Goal: Information Seeking & Learning: Learn about a topic

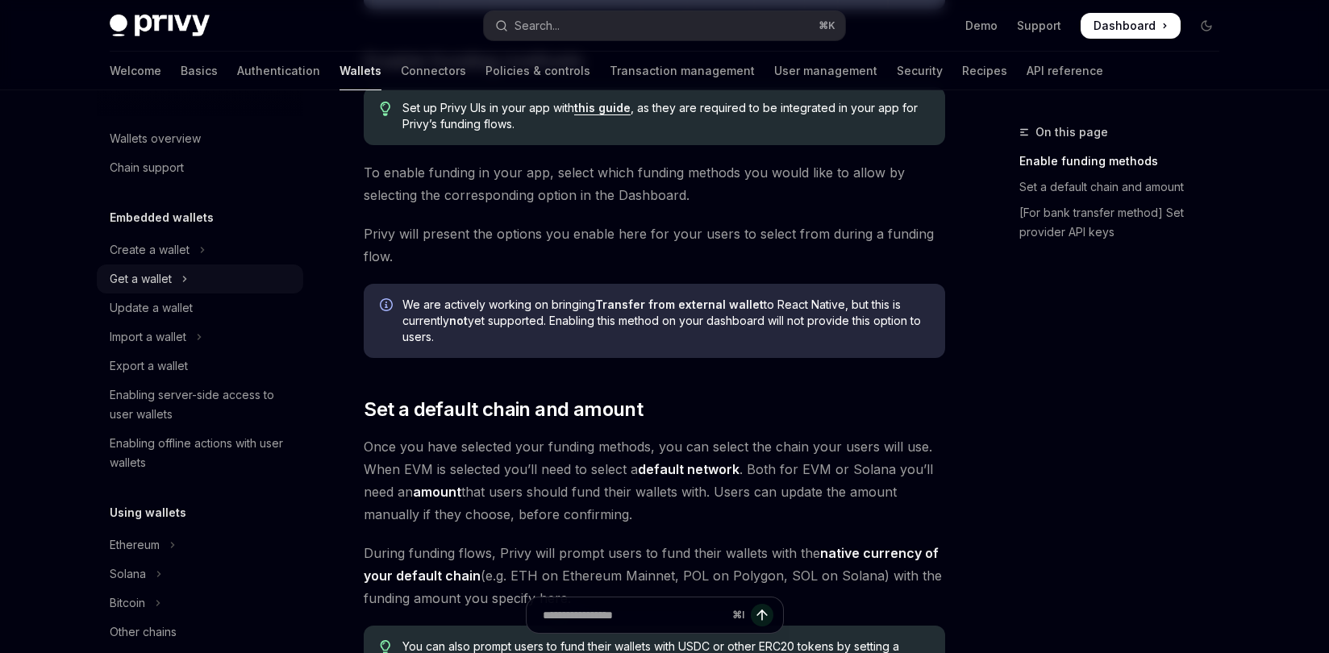
scroll to position [456, 0]
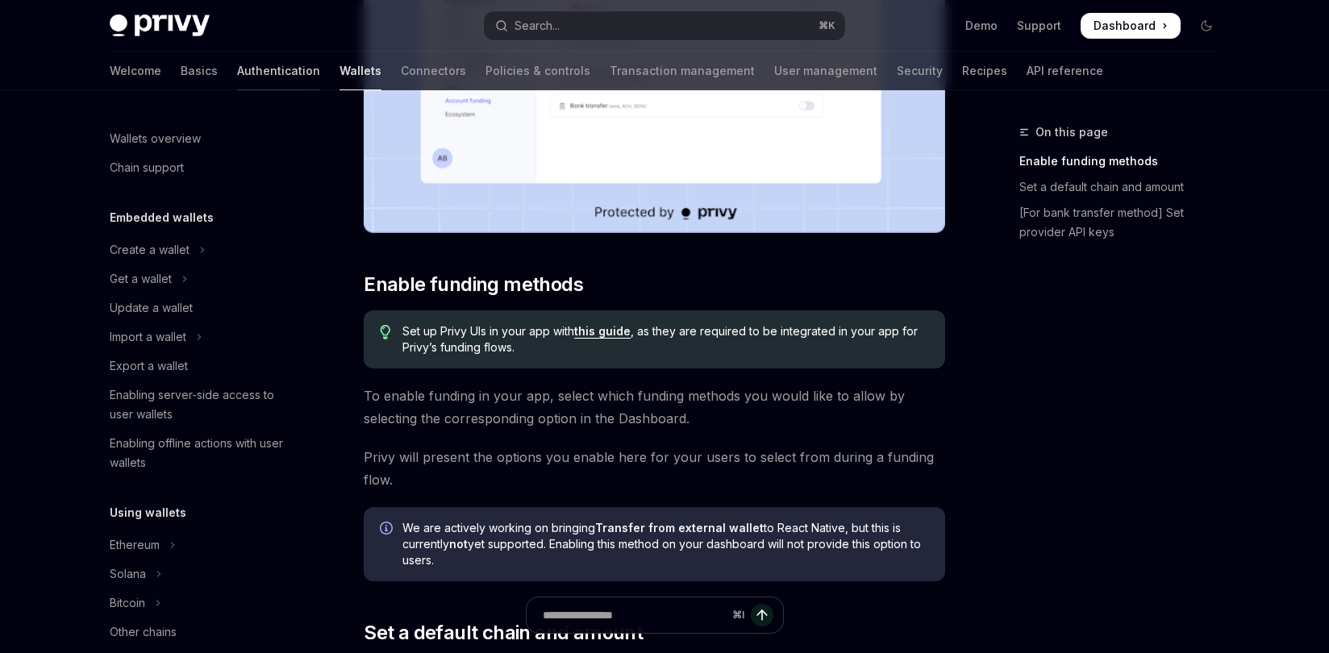
click at [237, 63] on link "Authentication" at bounding box center [278, 71] width 83 height 39
click at [181, 65] on link "Basics" at bounding box center [199, 71] width 37 height 39
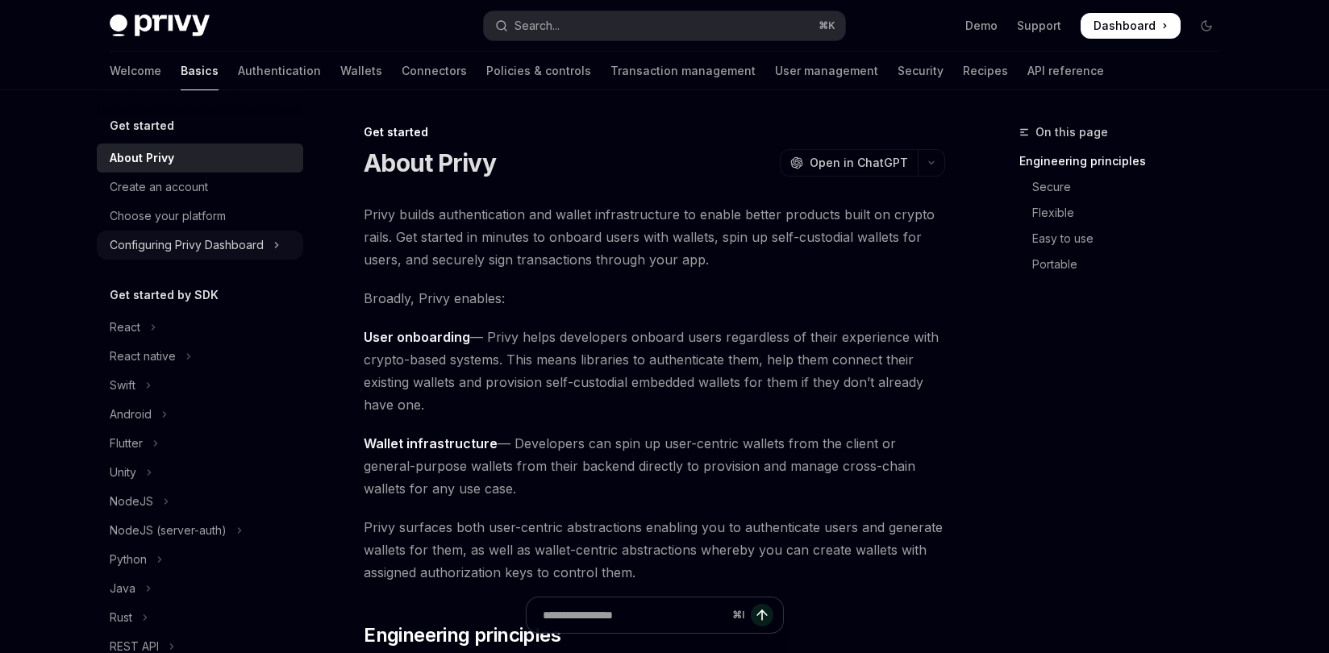
click at [198, 240] on div "Configuring Privy Dashboard" at bounding box center [187, 244] width 154 height 19
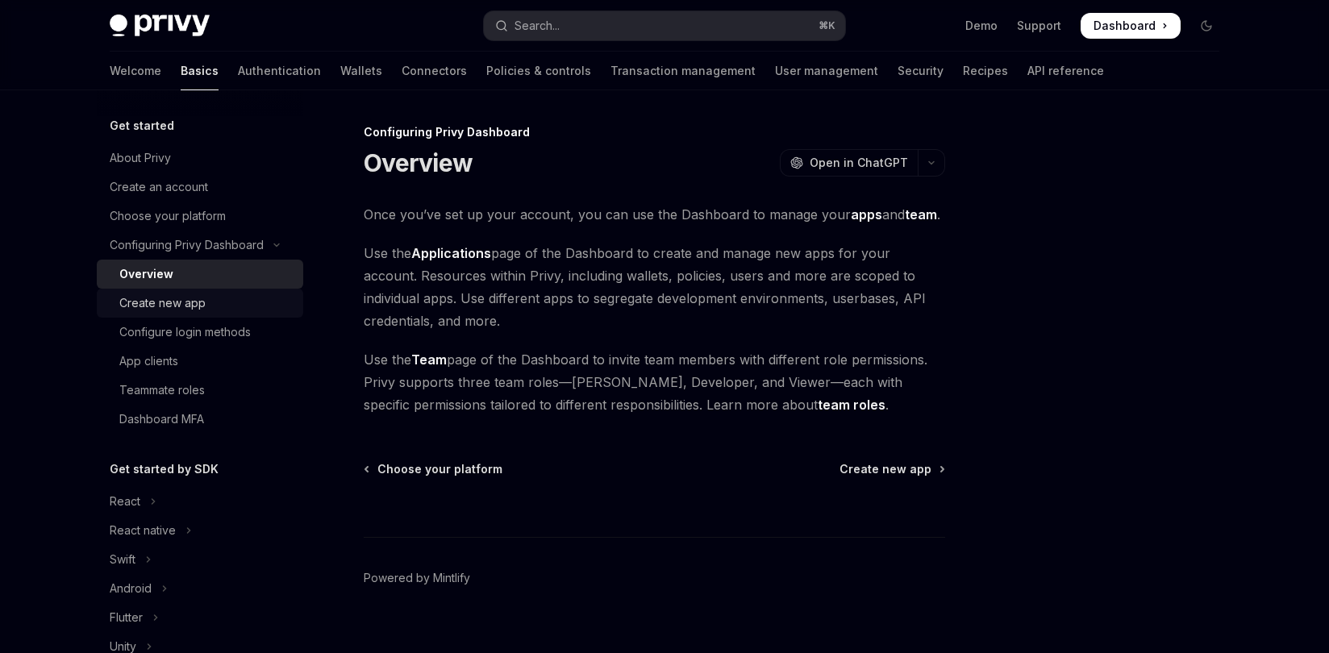
click at [194, 299] on div "Create new app" at bounding box center [162, 303] width 86 height 19
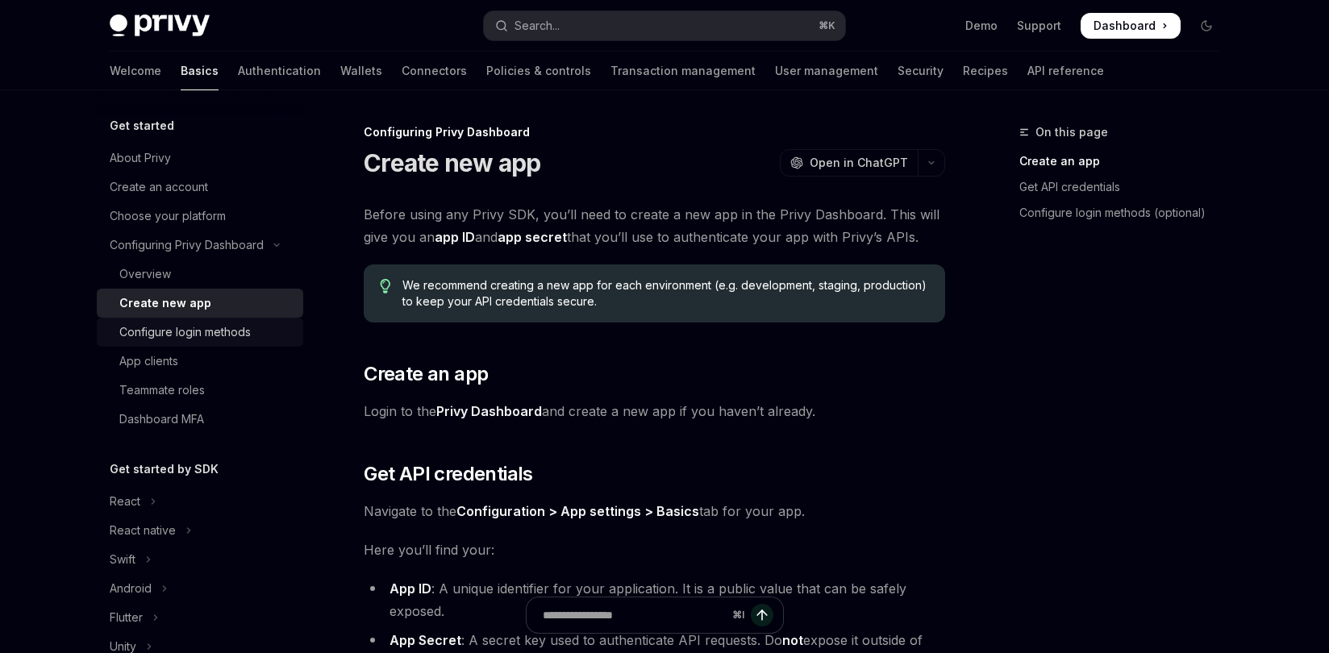
click at [206, 325] on div "Configure login methods" at bounding box center [184, 332] width 131 height 19
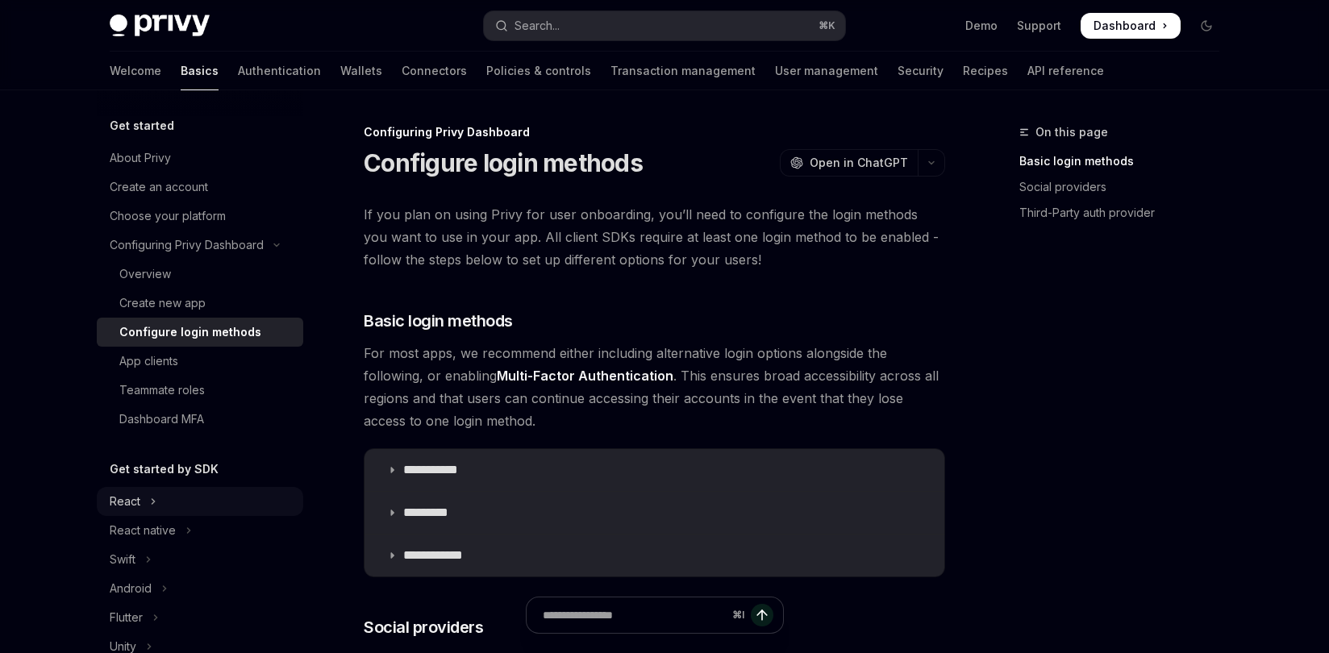
click at [162, 502] on button "React" at bounding box center [200, 501] width 206 height 29
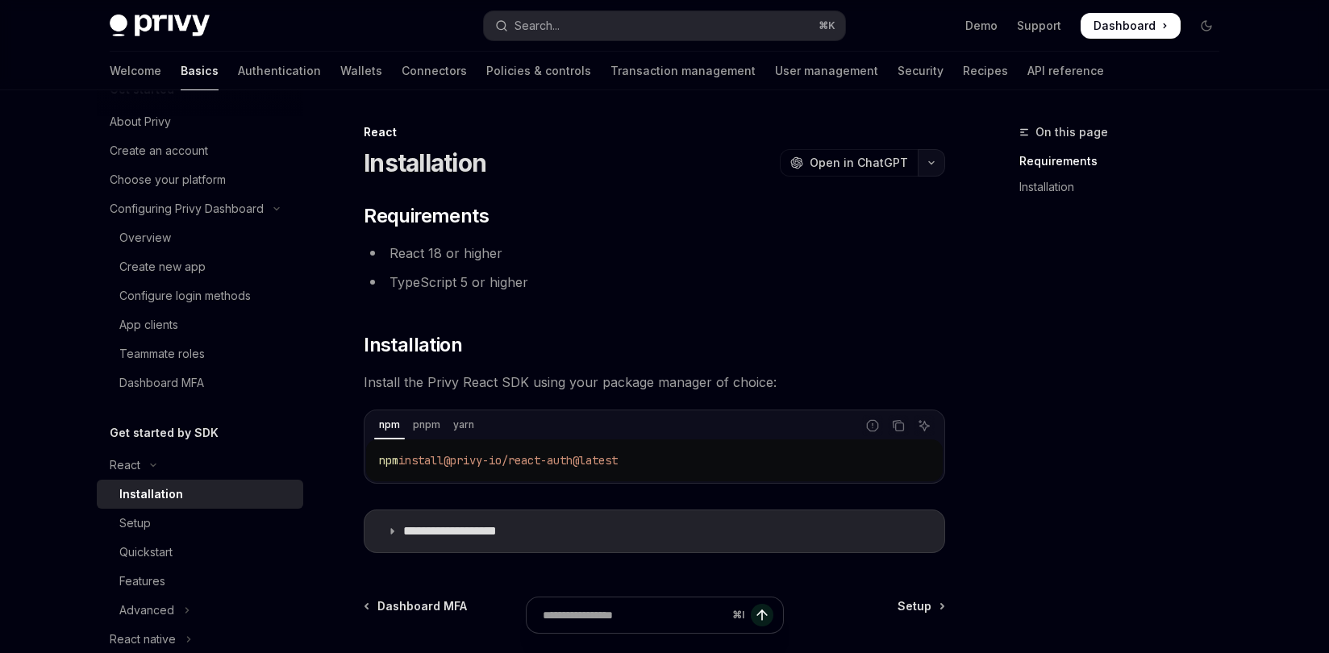
click at [931, 165] on icon "button" at bounding box center [931, 163] width 19 height 6
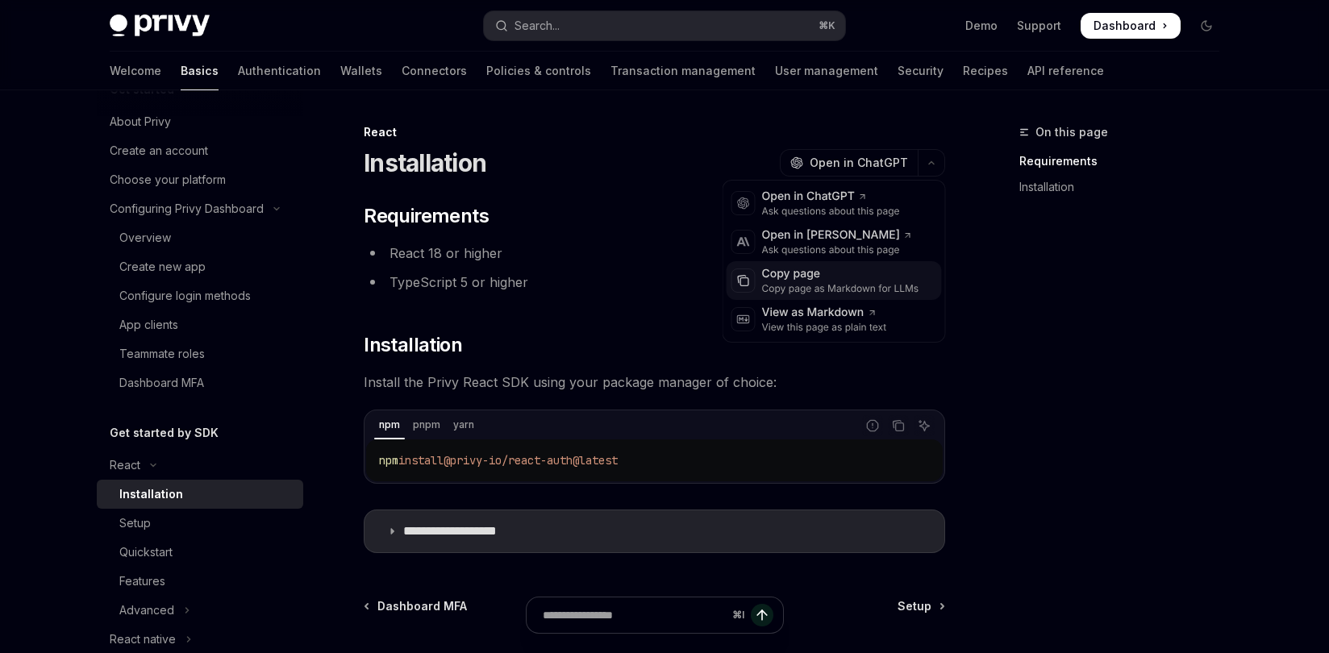
click at [825, 270] on div "Copy page" at bounding box center [840, 274] width 157 height 16
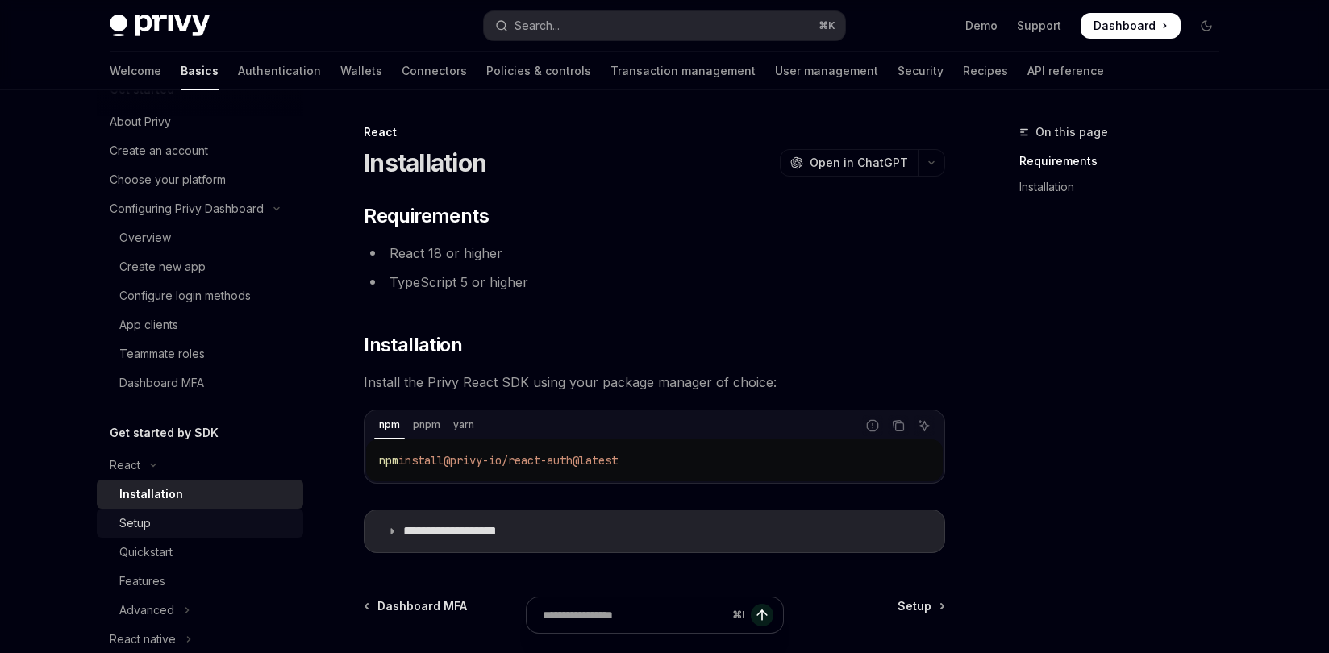
click at [164, 531] on div "Setup" at bounding box center [206, 523] width 174 height 19
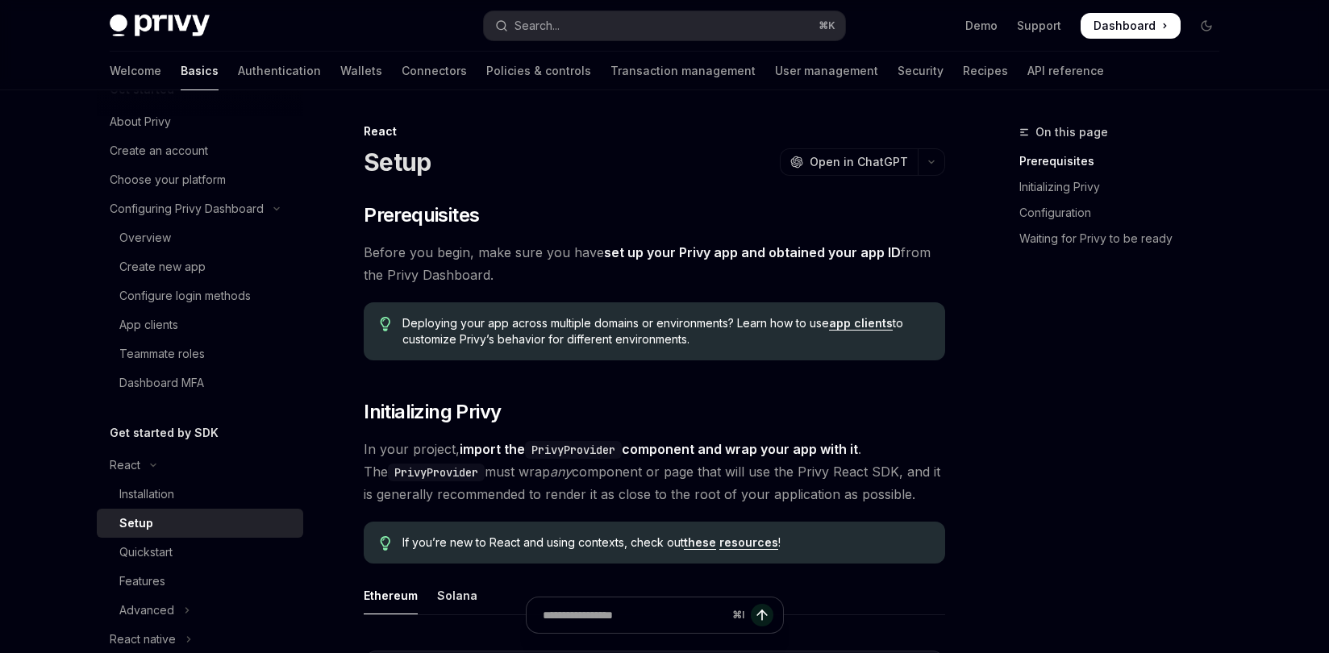
scroll to position [300, 0]
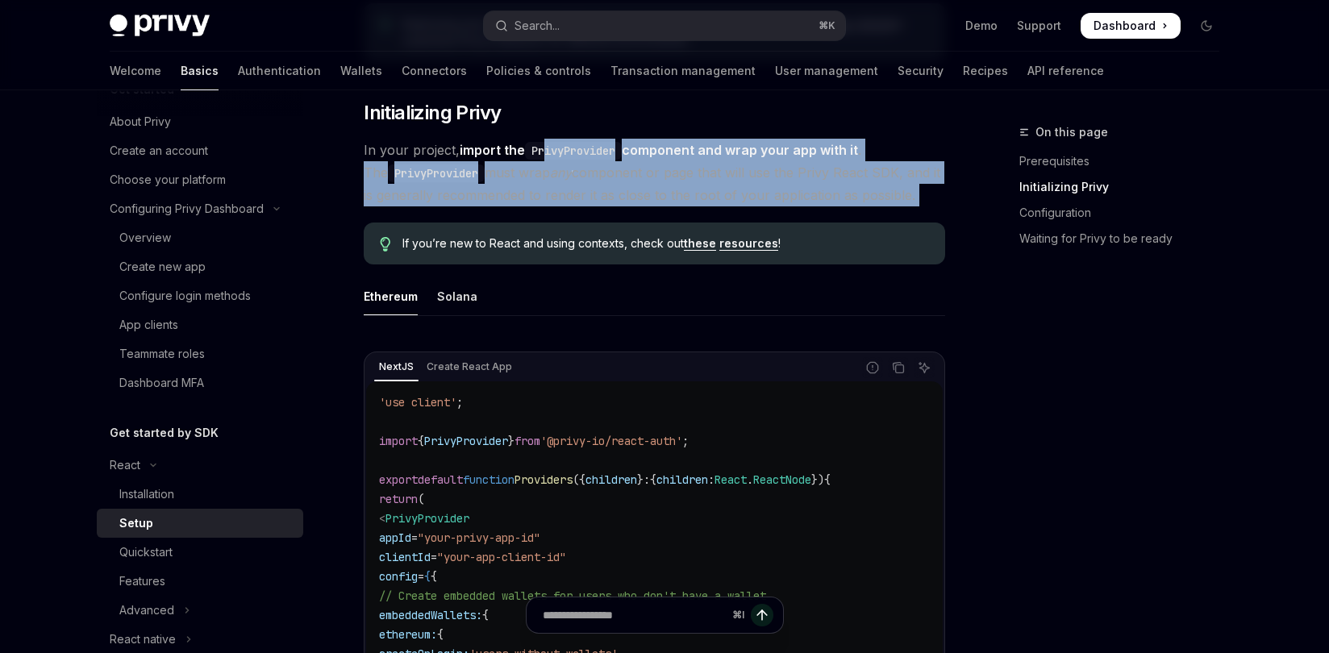
drag, startPoint x: 544, startPoint y: 210, endPoint x: 545, endPoint y: 147, distance: 62.9
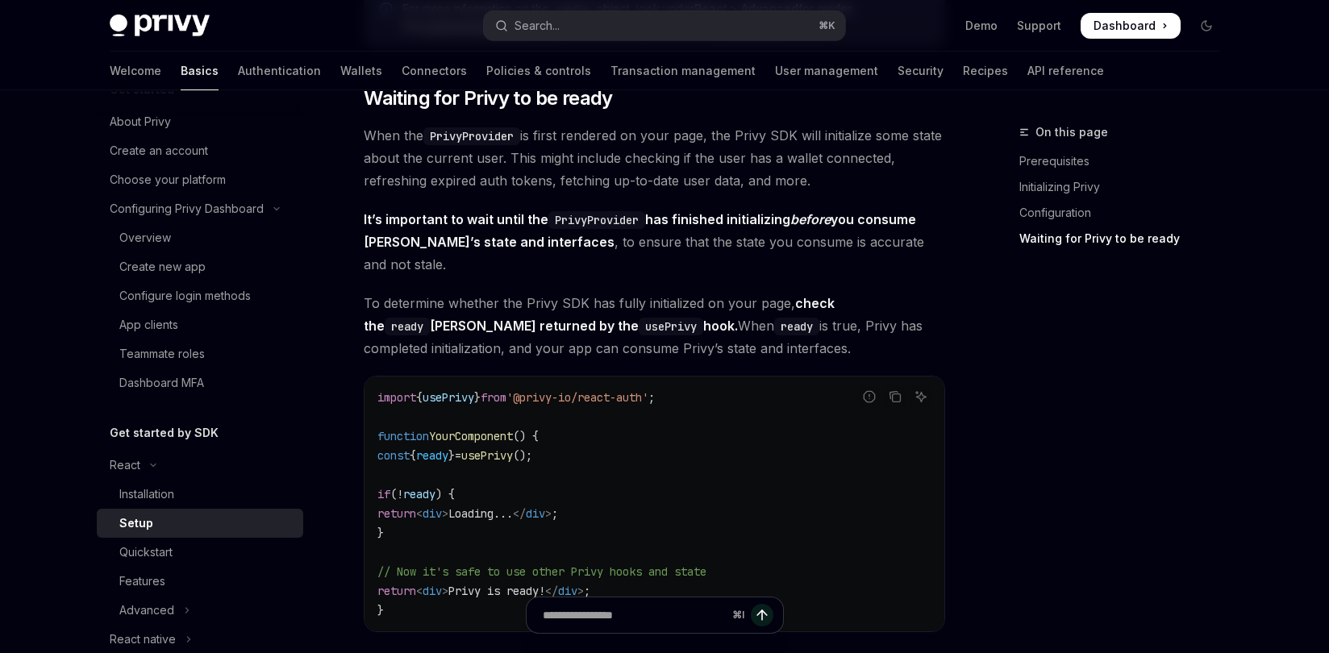
scroll to position [1962, 0]
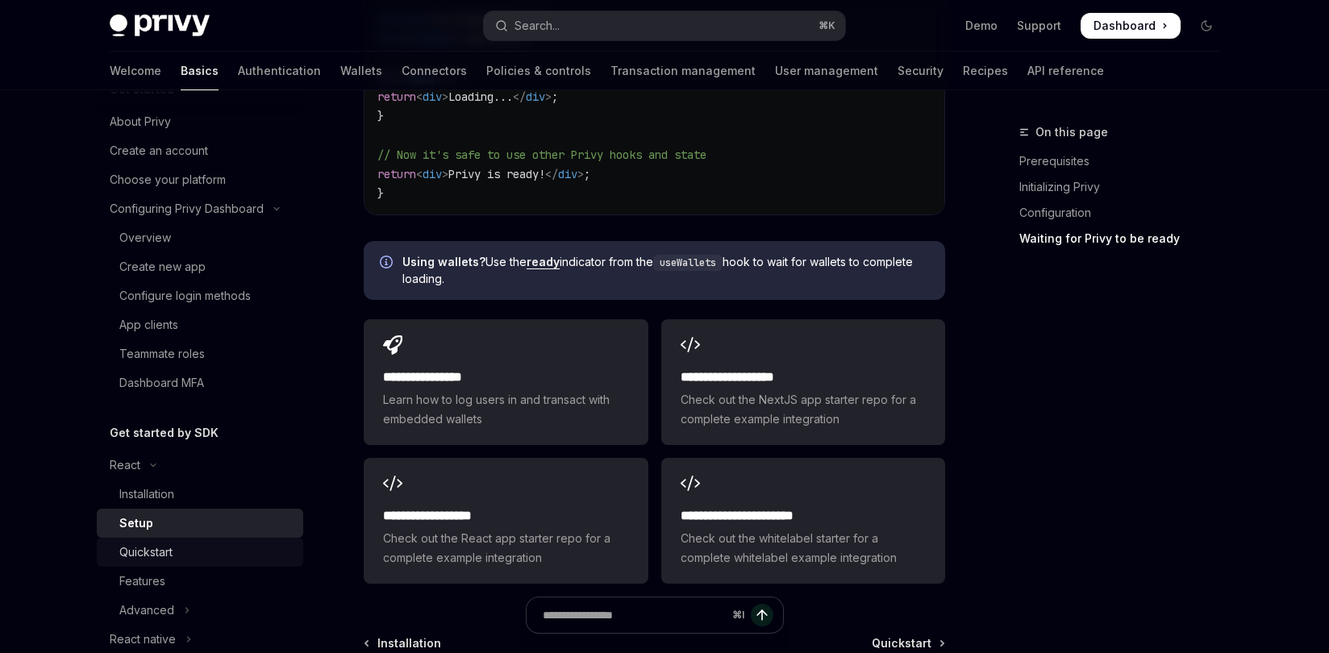
click at [210, 550] on div "Quickstart" at bounding box center [206, 552] width 174 height 19
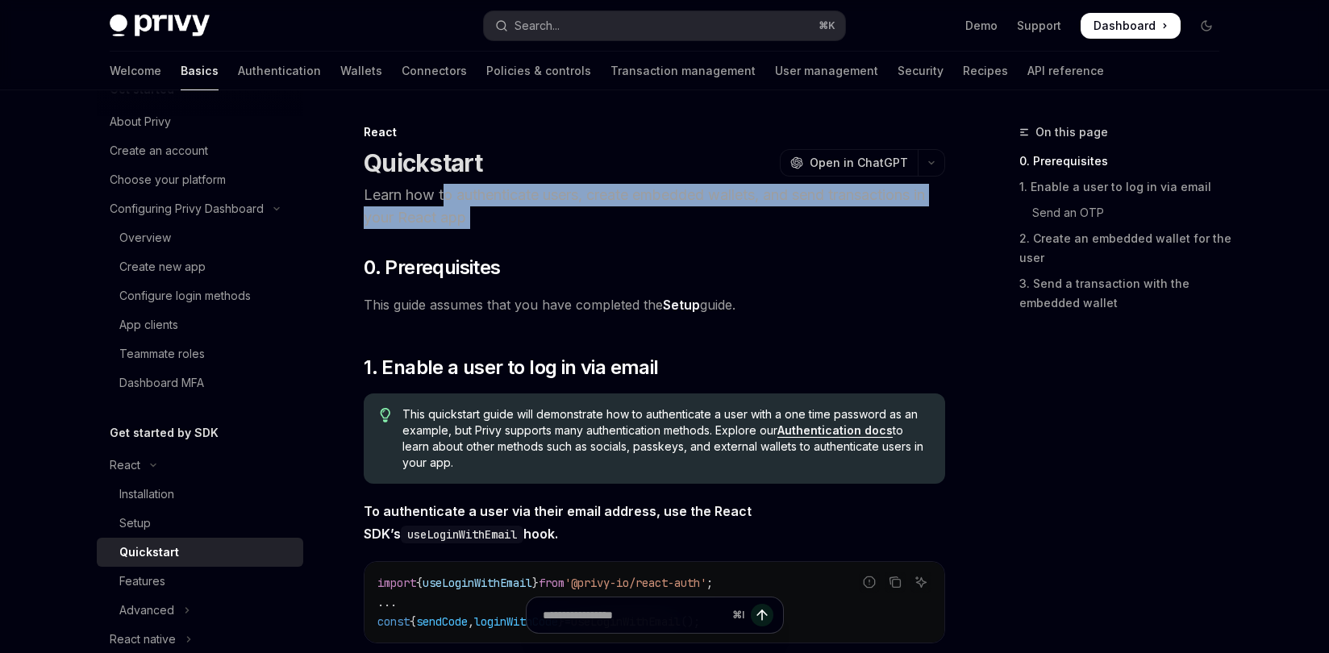
drag, startPoint x: 448, startPoint y: 185, endPoint x: 496, endPoint y: 229, distance: 65.0
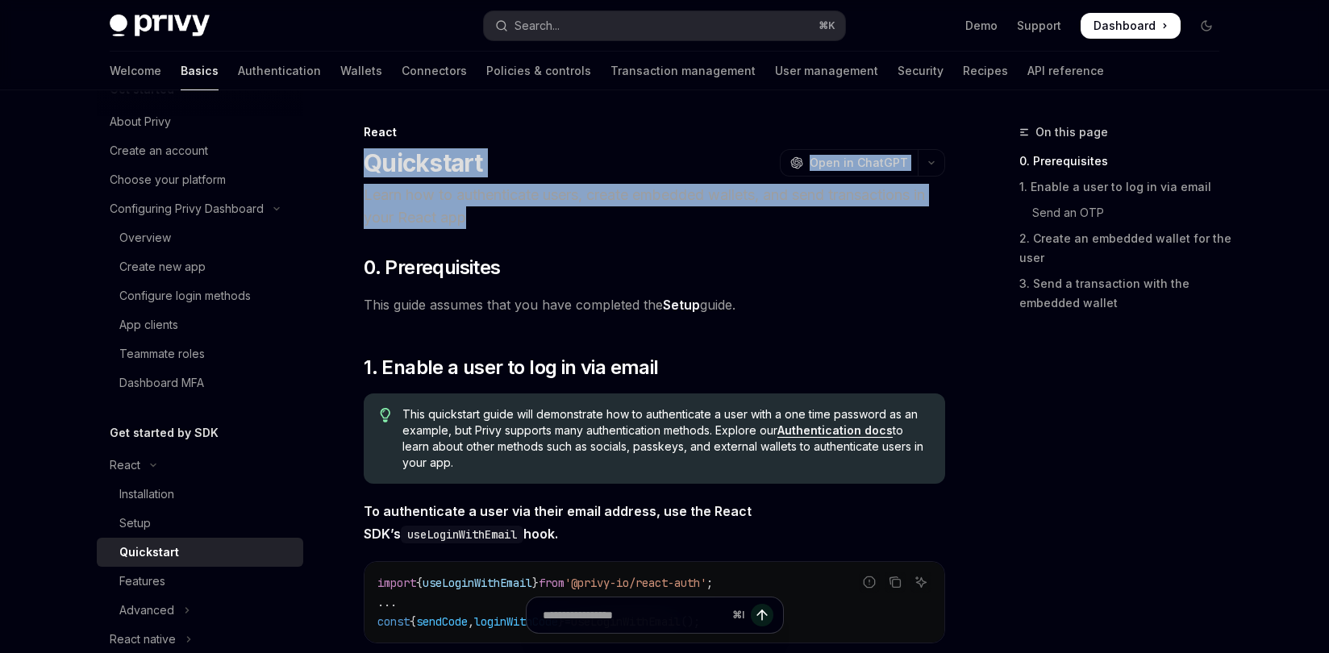
drag, startPoint x: 498, startPoint y: 219, endPoint x: 525, endPoint y: 135, distance: 88.2
click at [513, 125] on header "React Quickstart OpenAI Open in ChatGPT Learn how to authenticate users, create…" at bounding box center [654, 176] width 581 height 105
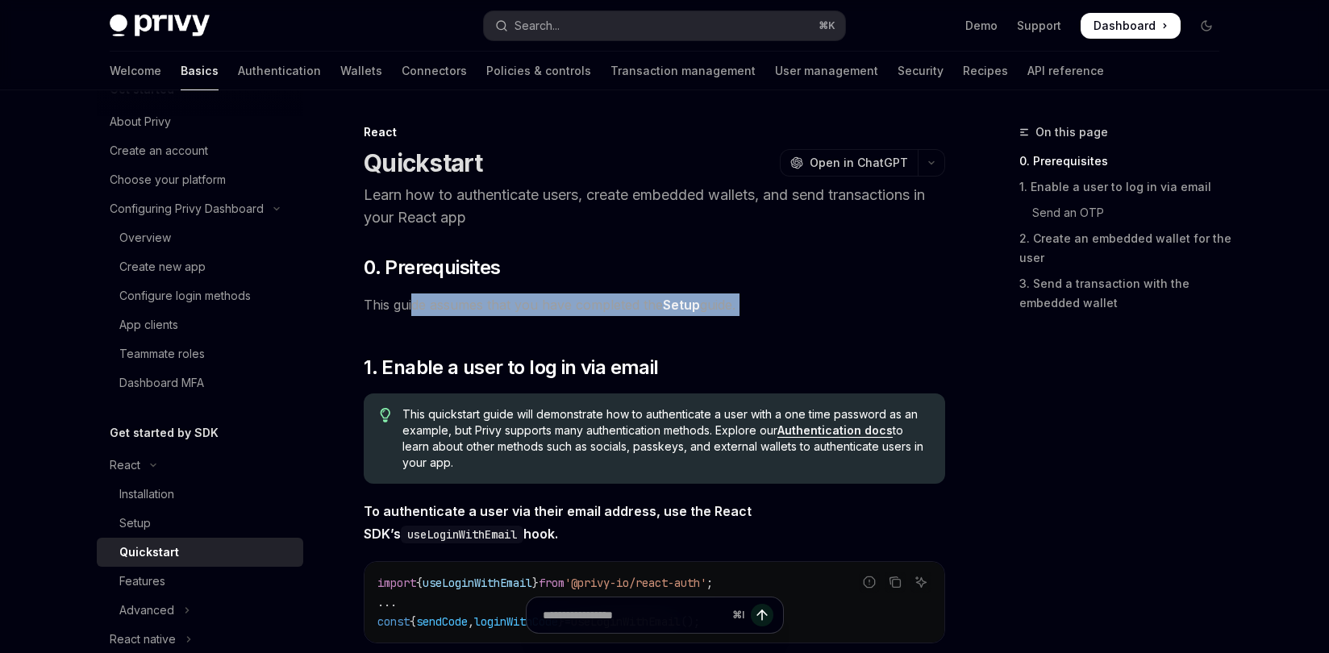
drag, startPoint x: 410, startPoint y: 309, endPoint x: 617, endPoint y: 323, distance: 207.0
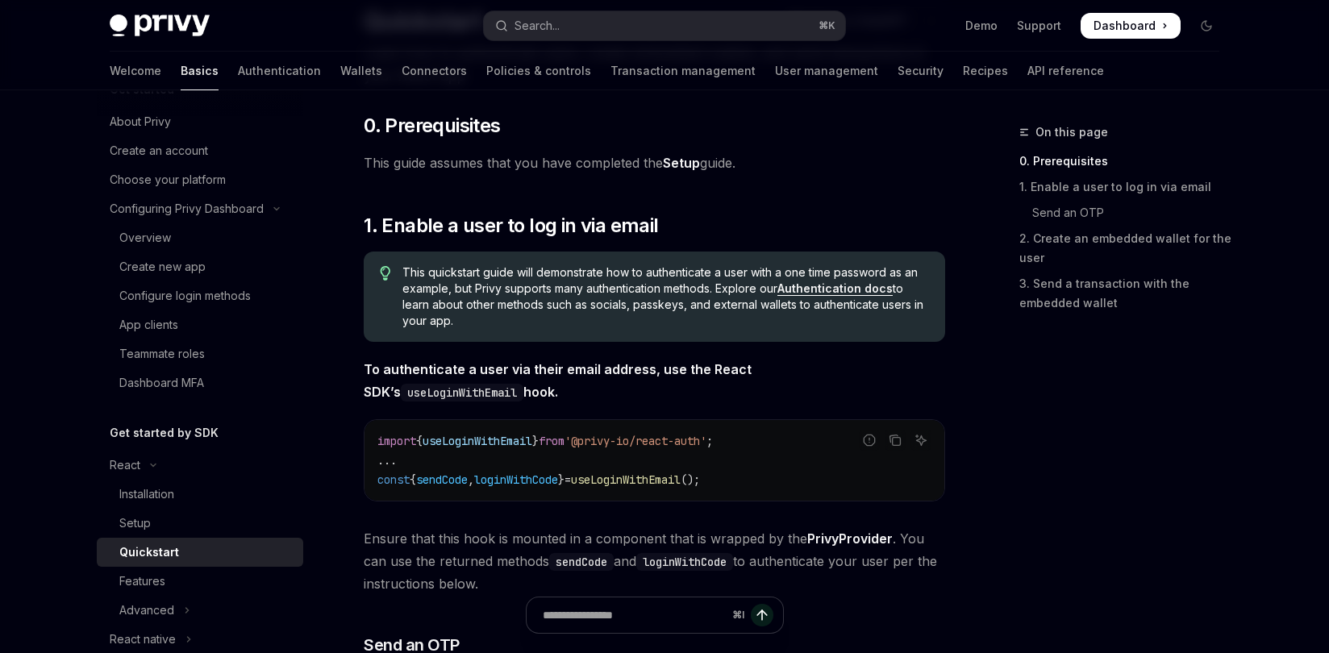
scroll to position [477, 0]
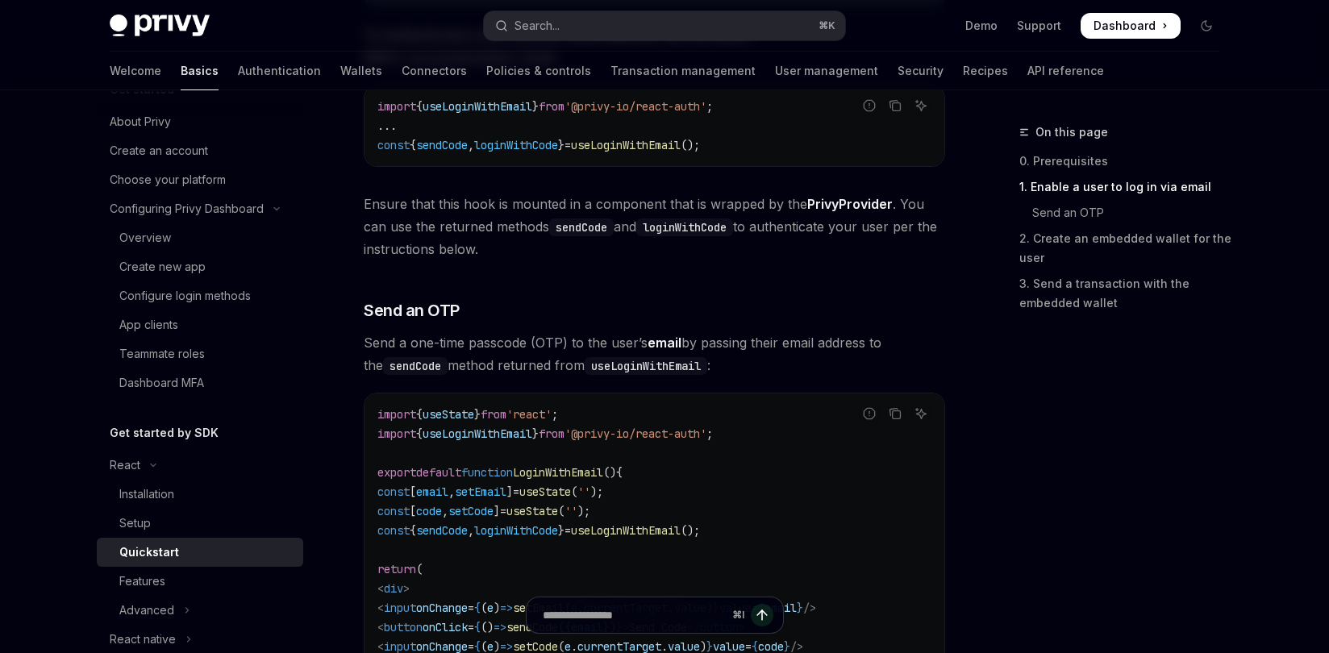
drag, startPoint x: 532, startPoint y: 322, endPoint x: 563, endPoint y: 387, distance: 72.2
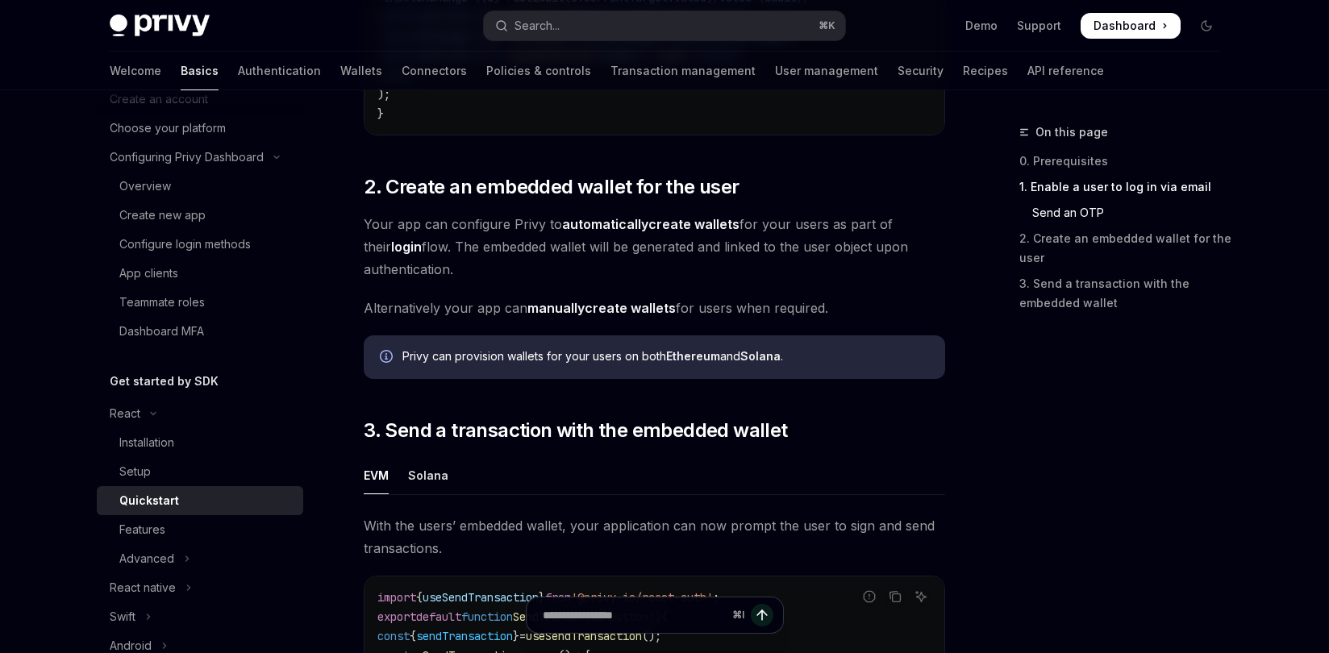
scroll to position [1089, 0]
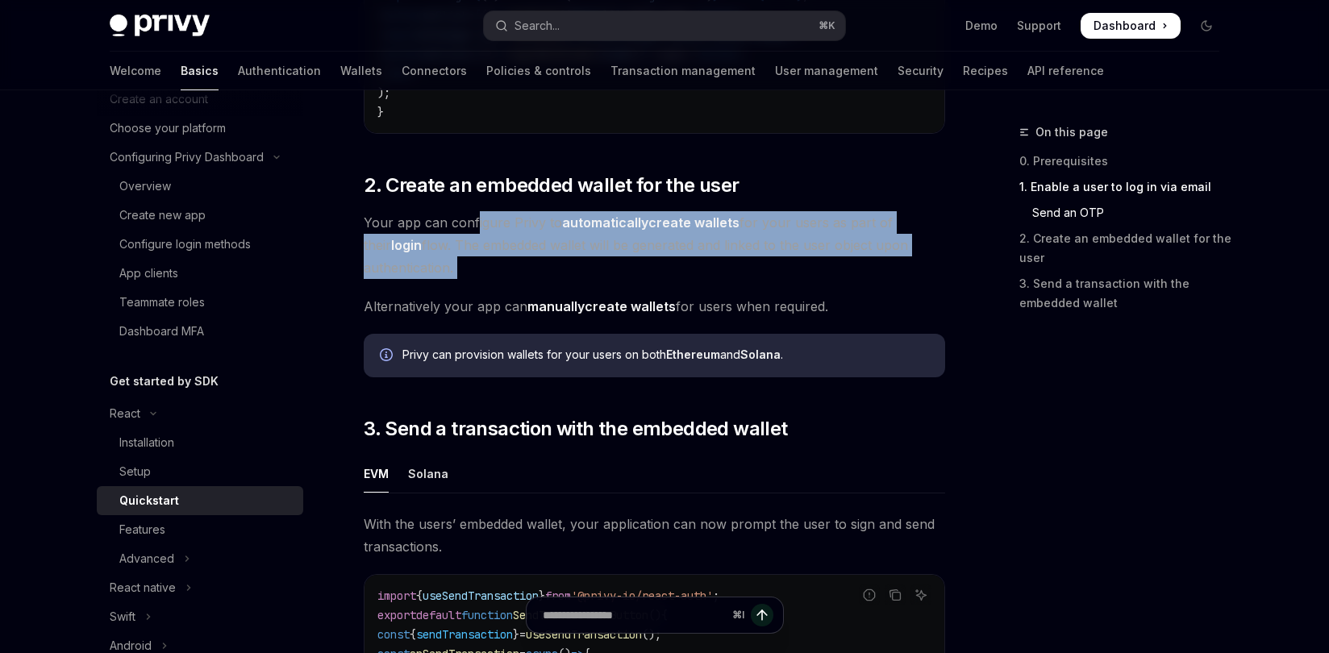
drag, startPoint x: 475, startPoint y: 223, endPoint x: 521, endPoint y: 297, distance: 87.3
click at [521, 297] on div "​ 0. Prerequisites This guide assumes that you have completed the Setup guide. …" at bounding box center [654, 85] width 581 height 1839
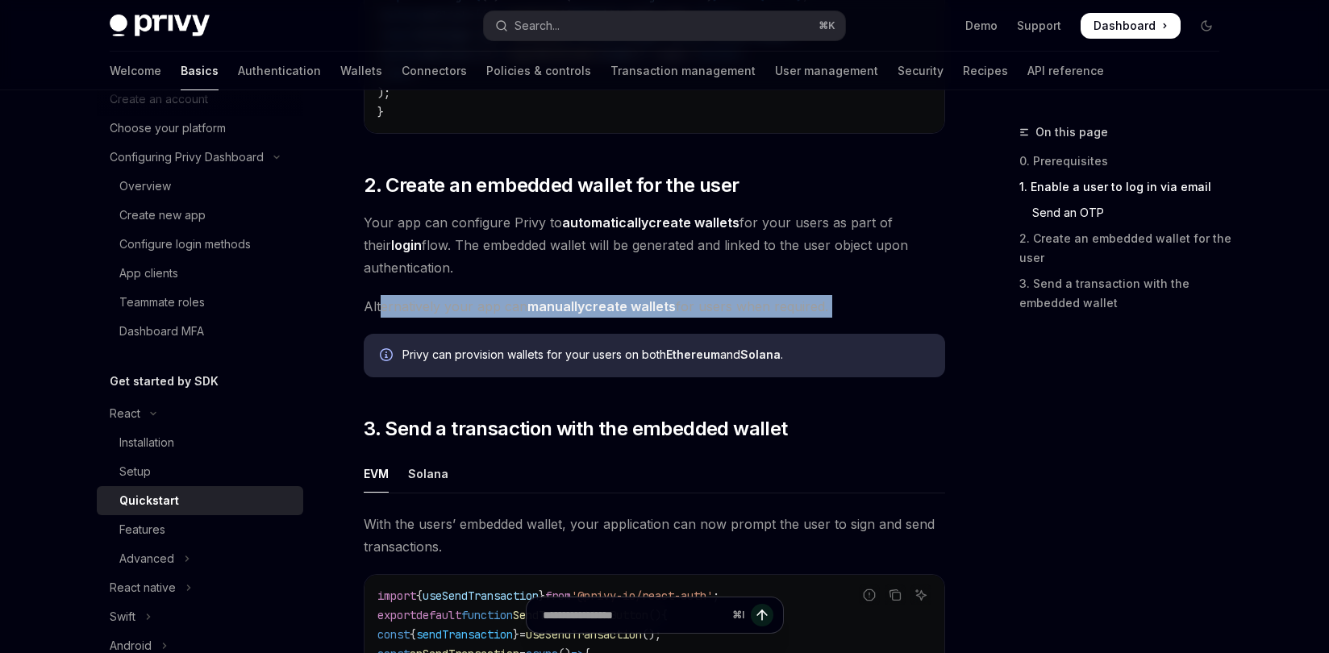
drag, startPoint x: 382, startPoint y: 302, endPoint x: 669, endPoint y: 335, distance: 289.0
click at [669, 335] on div "​ 0. Prerequisites This guide assumes that you have completed the Setup guide. …" at bounding box center [654, 85] width 581 height 1839
click at [659, 335] on div "​ 0. Prerequisites This guide assumes that you have completed the Setup guide. …" at bounding box center [654, 85] width 581 height 1839
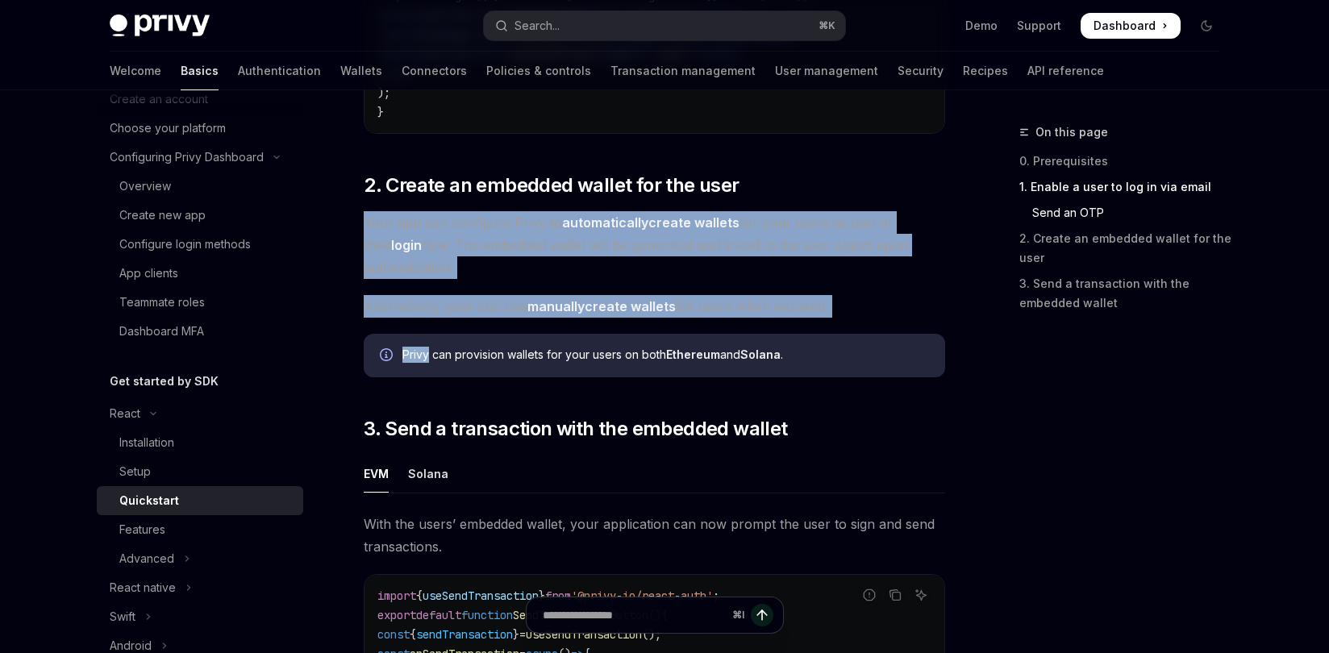
drag, startPoint x: 659, startPoint y: 335, endPoint x: 456, endPoint y: 215, distance: 236.1
click at [456, 215] on div "​ 0. Prerequisites This guide assumes that you have completed the Setup guide. …" at bounding box center [654, 85] width 581 height 1839
drag, startPoint x: 456, startPoint y: 227, endPoint x: 669, endPoint y: 330, distance: 237.3
click at [669, 330] on div "​ 0. Prerequisites This guide assumes that you have completed the Setup guide. …" at bounding box center [654, 85] width 581 height 1839
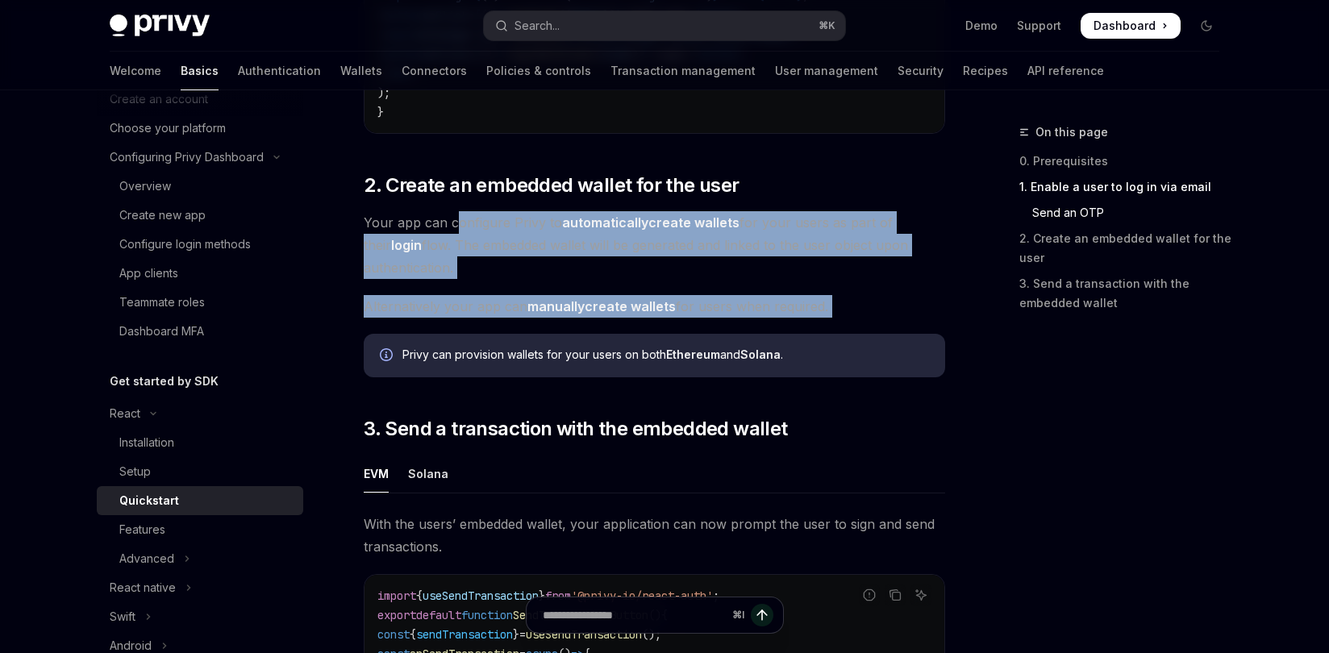
click at [815, 326] on div "​ 0. Prerequisites This guide assumes that you have completed the Setup guide. …" at bounding box center [654, 85] width 581 height 1839
drag, startPoint x: 826, startPoint y: 323, endPoint x: 780, endPoint y: 215, distance: 118.2
click at [780, 215] on div "​ 0. Prerequisites This guide assumes that you have completed the Setup guide. …" at bounding box center [654, 85] width 581 height 1839
click at [605, 285] on div "​ 0. Prerequisites This guide assumes that you have completed the Setup guide. …" at bounding box center [654, 85] width 581 height 1839
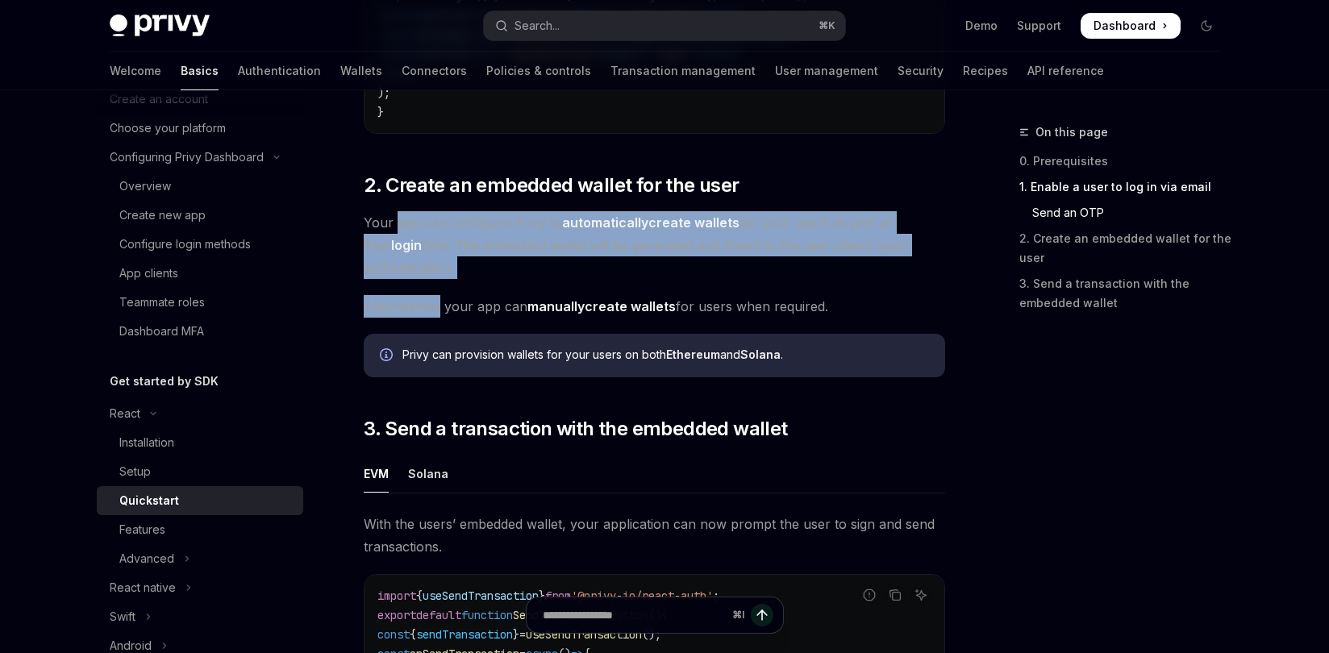
drag, startPoint x: 605, startPoint y: 285, endPoint x: 402, endPoint y: 219, distance: 213.2
click at [408, 219] on div "​ 0. Prerequisites This guide assumes that you have completed the Setup guide. …" at bounding box center [654, 85] width 581 height 1839
click at [402, 219] on span "Your app can configure Privy to automatically create wallets for your users as …" at bounding box center [654, 245] width 581 height 68
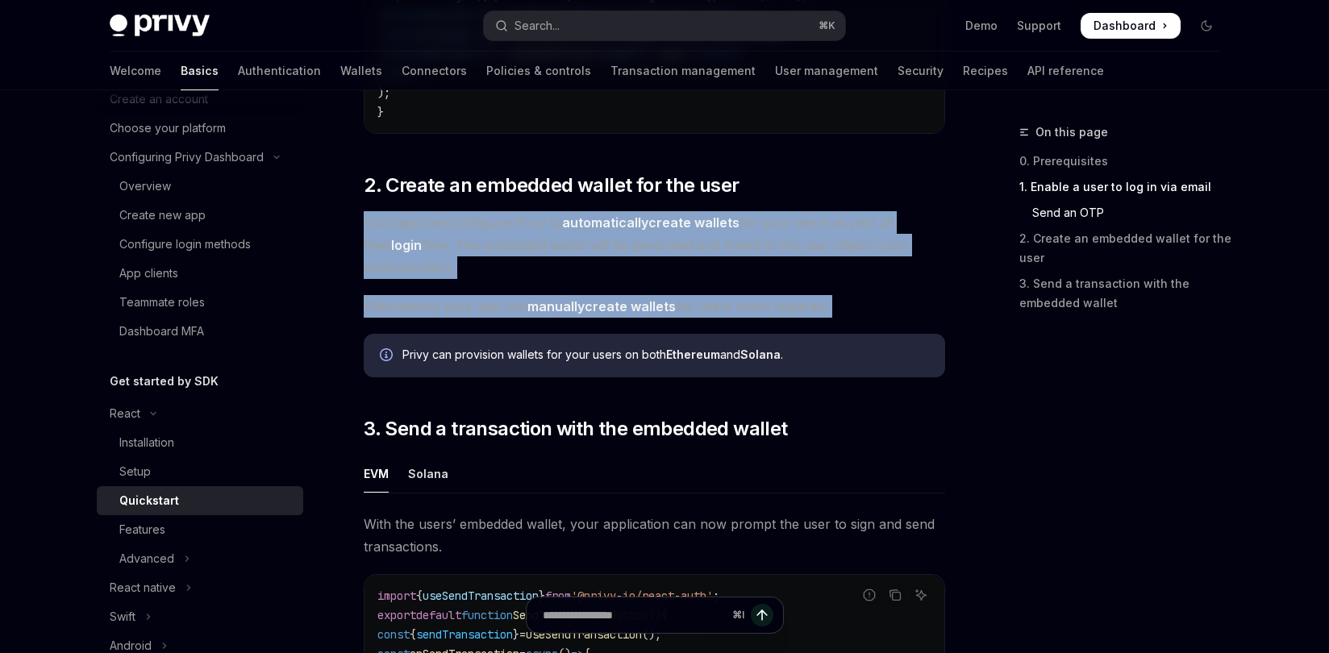
drag, startPoint x: 361, startPoint y: 220, endPoint x: 823, endPoint y: 331, distance: 474.3
click at [823, 331] on div "React Quickstart OpenAI Open in ChatGPT Learn how to authenticate users, create…" at bounding box center [503, 149] width 890 height 2231
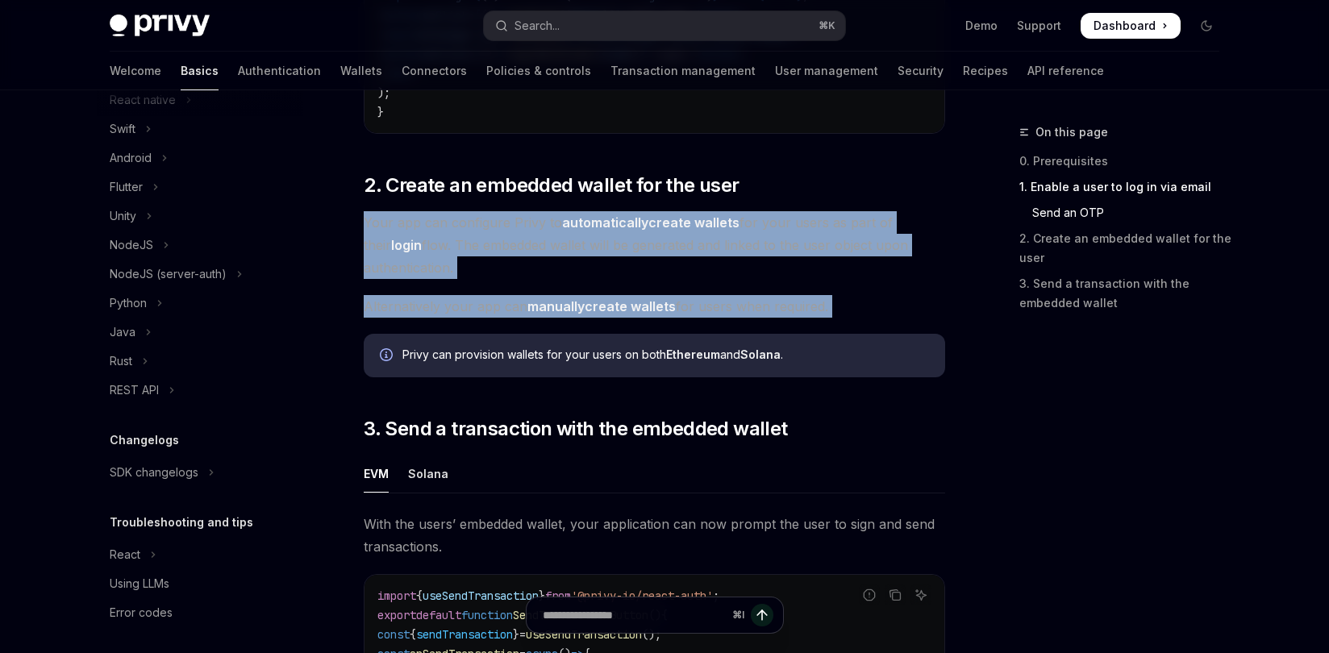
scroll to position [582, 0]
click at [340, 68] on link "Wallets" at bounding box center [361, 71] width 42 height 39
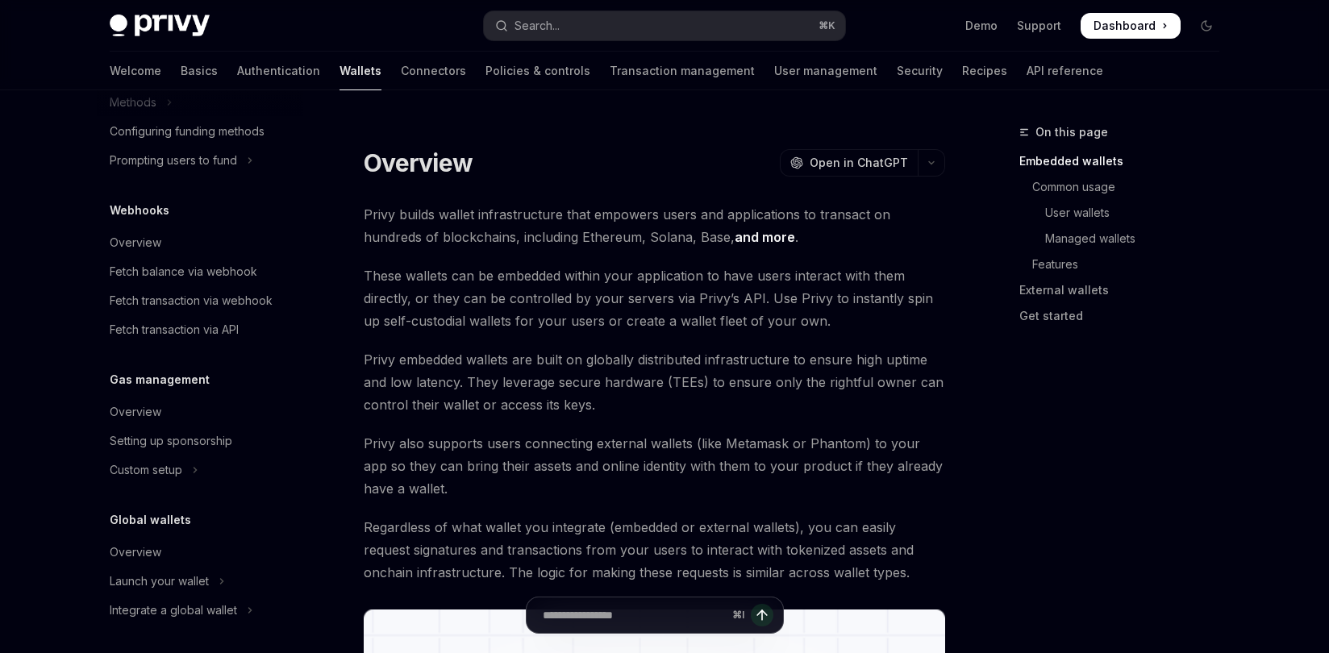
scroll to position [732, 0]
click at [212, 441] on div "Setting up sponsorship" at bounding box center [171, 436] width 123 height 19
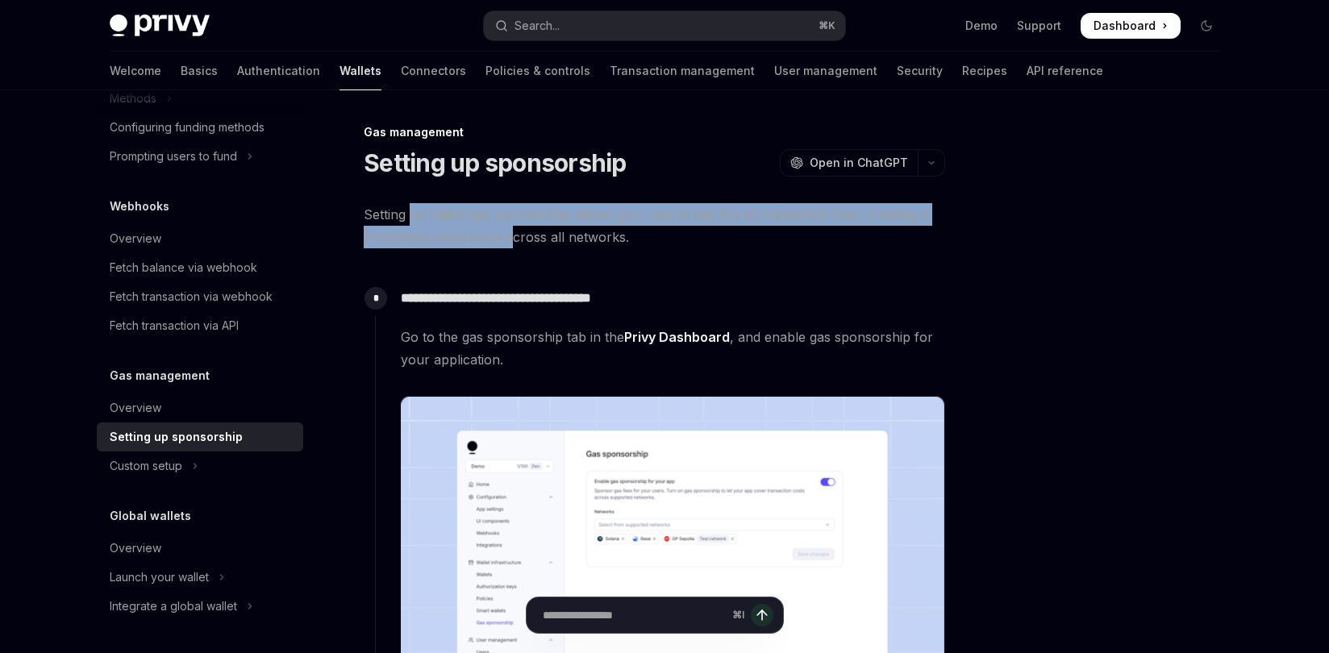
drag, startPoint x: 409, startPoint y: 208, endPoint x: 511, endPoint y: 241, distance: 107.6
click at [511, 241] on span "Setting up native gas sponsorship allows your app to pay for all transaction fe…" at bounding box center [654, 225] width 581 height 45
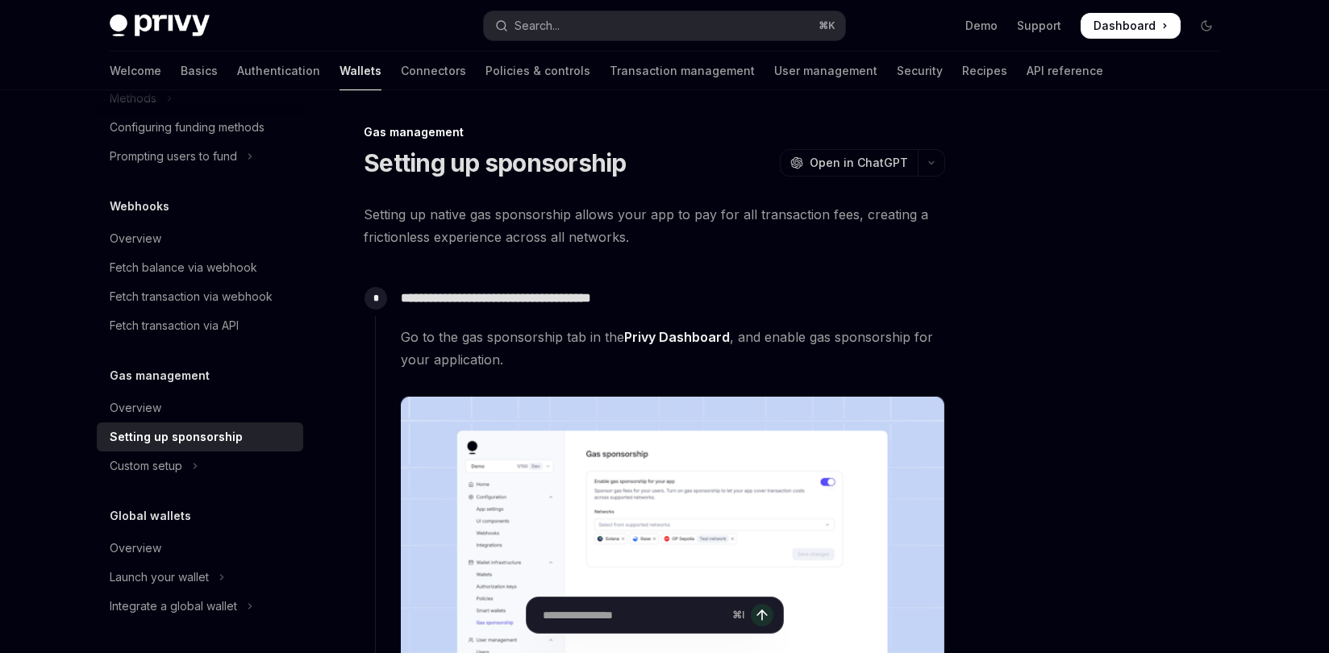
click at [519, 244] on span "Setting up native gas sponsorship allows your app to pay for all transaction fe…" at bounding box center [654, 225] width 581 height 45
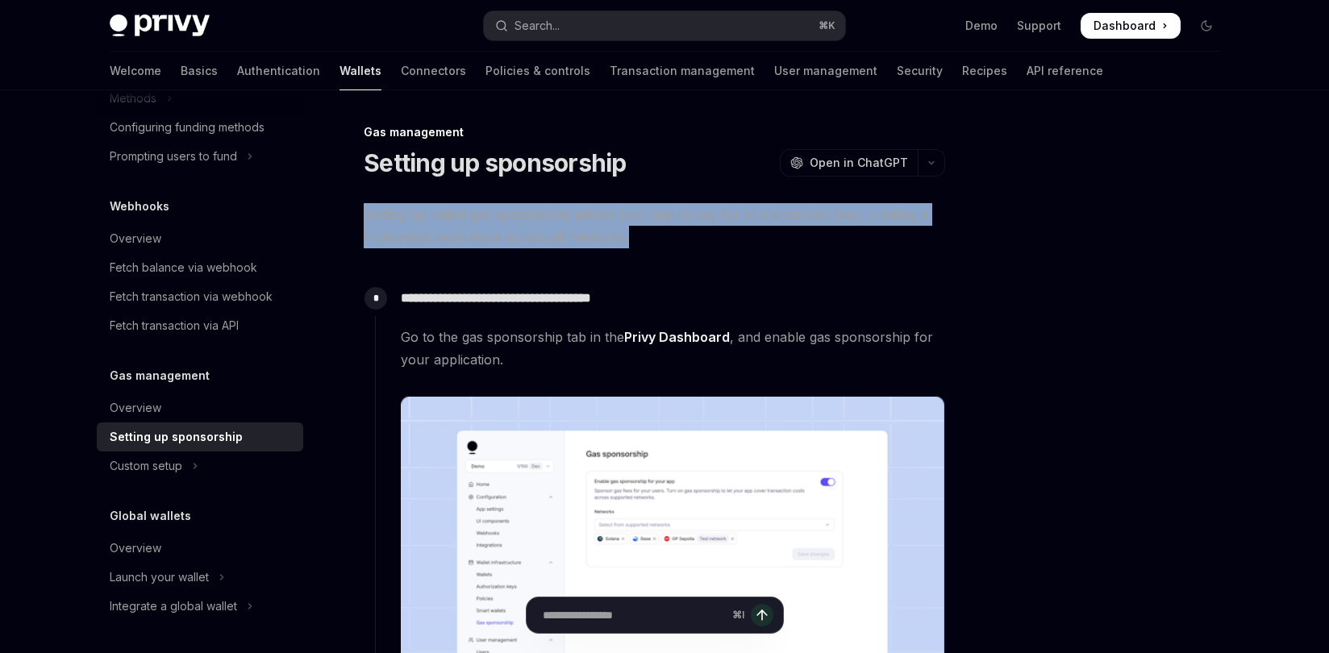
drag, startPoint x: 660, startPoint y: 242, endPoint x: 674, endPoint y: 201, distance: 43.4
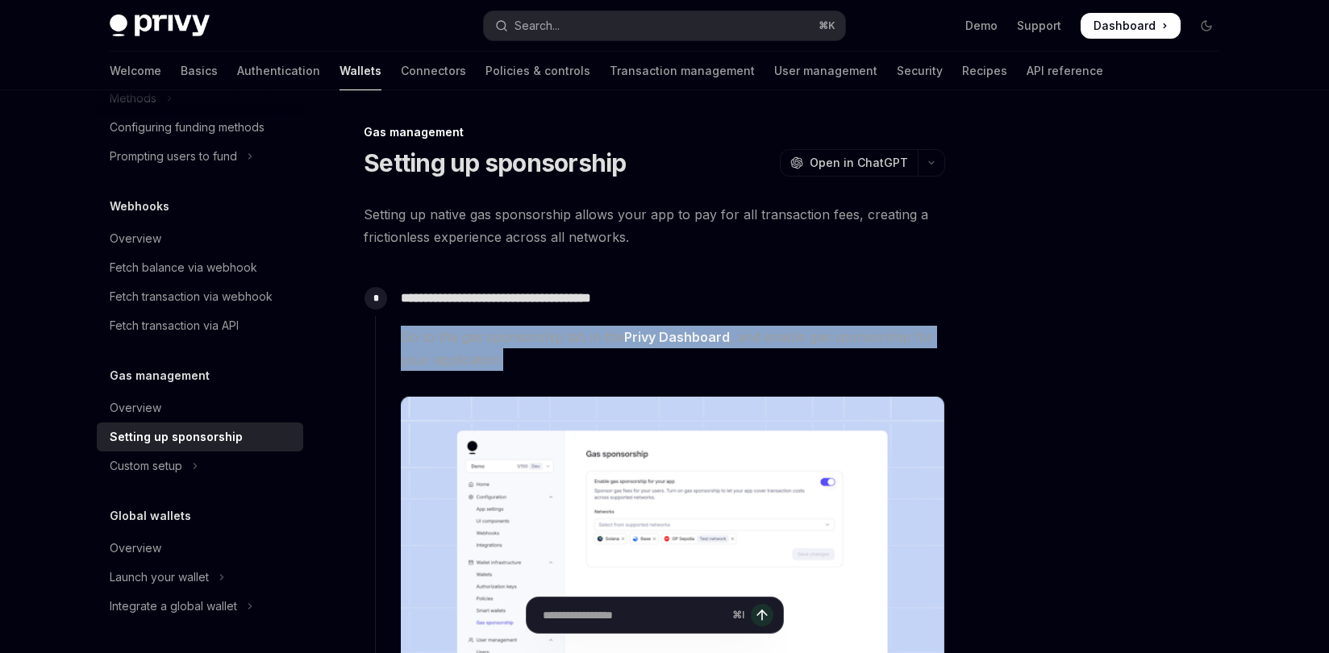
drag, startPoint x: 578, startPoint y: 365, endPoint x: 566, endPoint y: 316, distance: 49.9
click at [566, 316] on div "**********" at bounding box center [660, 546] width 570 height 531
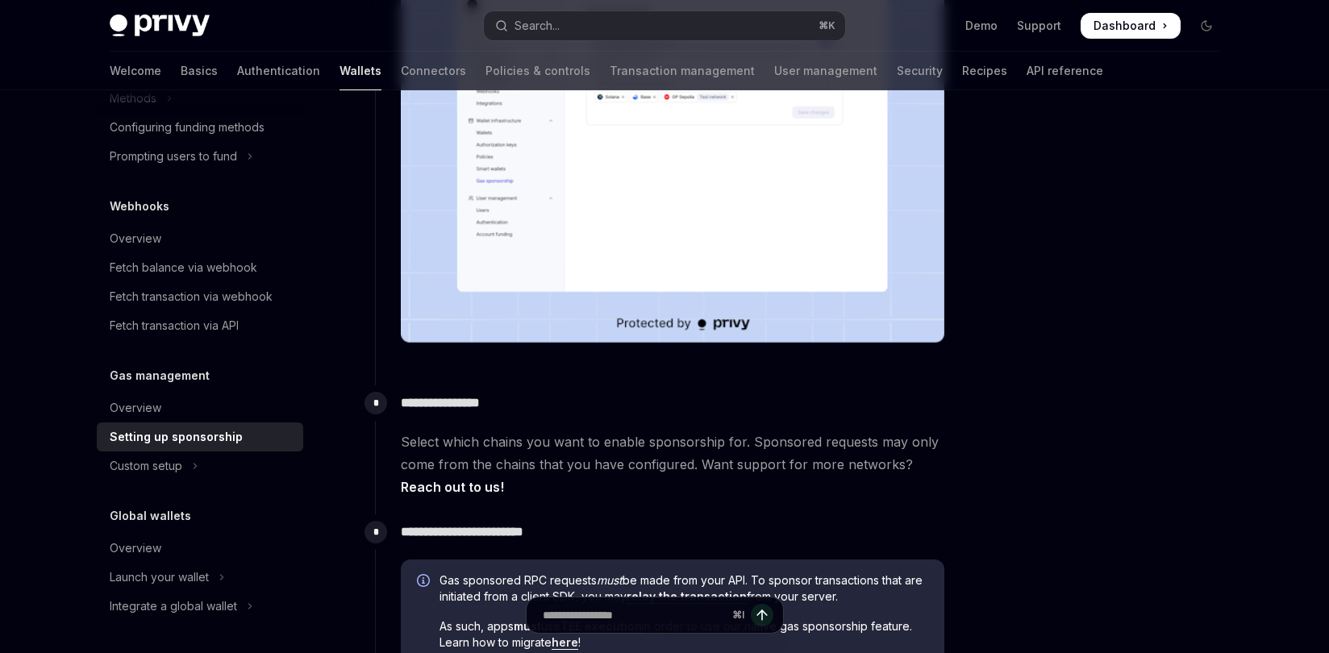
scroll to position [509, 0]
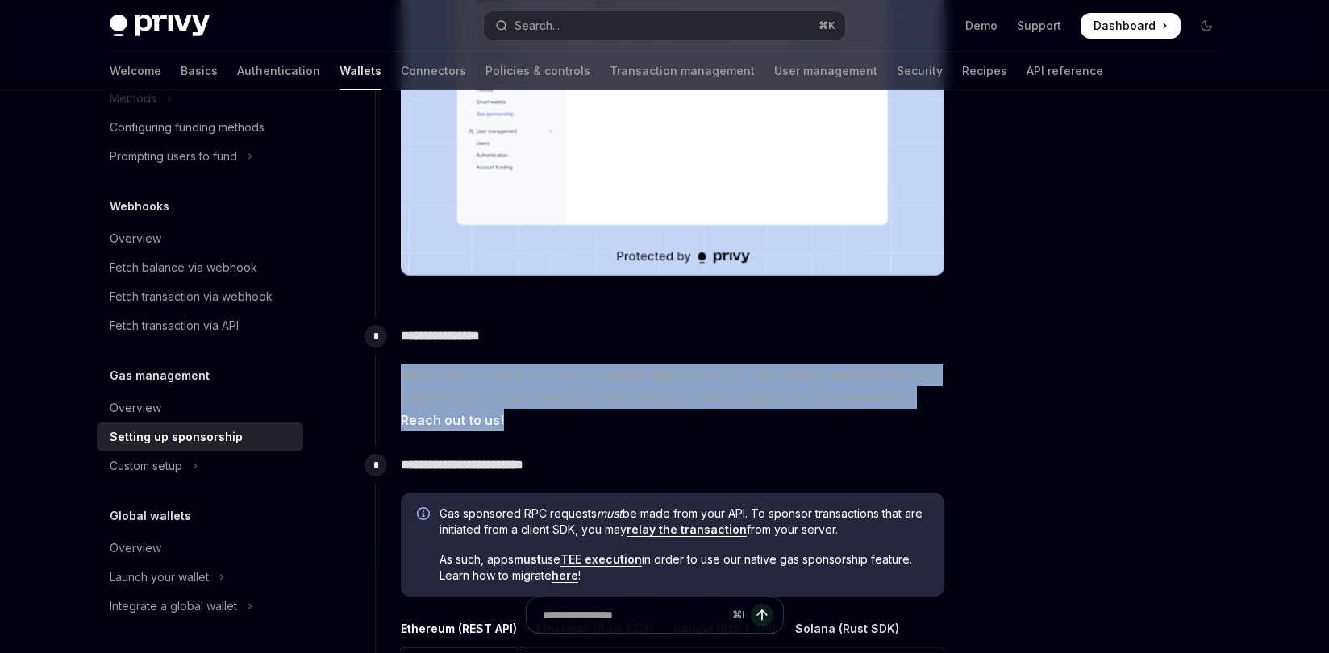
drag, startPoint x: 557, startPoint y: 418, endPoint x: 548, endPoint y: 332, distance: 86.0
click at [548, 332] on div "**********" at bounding box center [660, 375] width 570 height 113
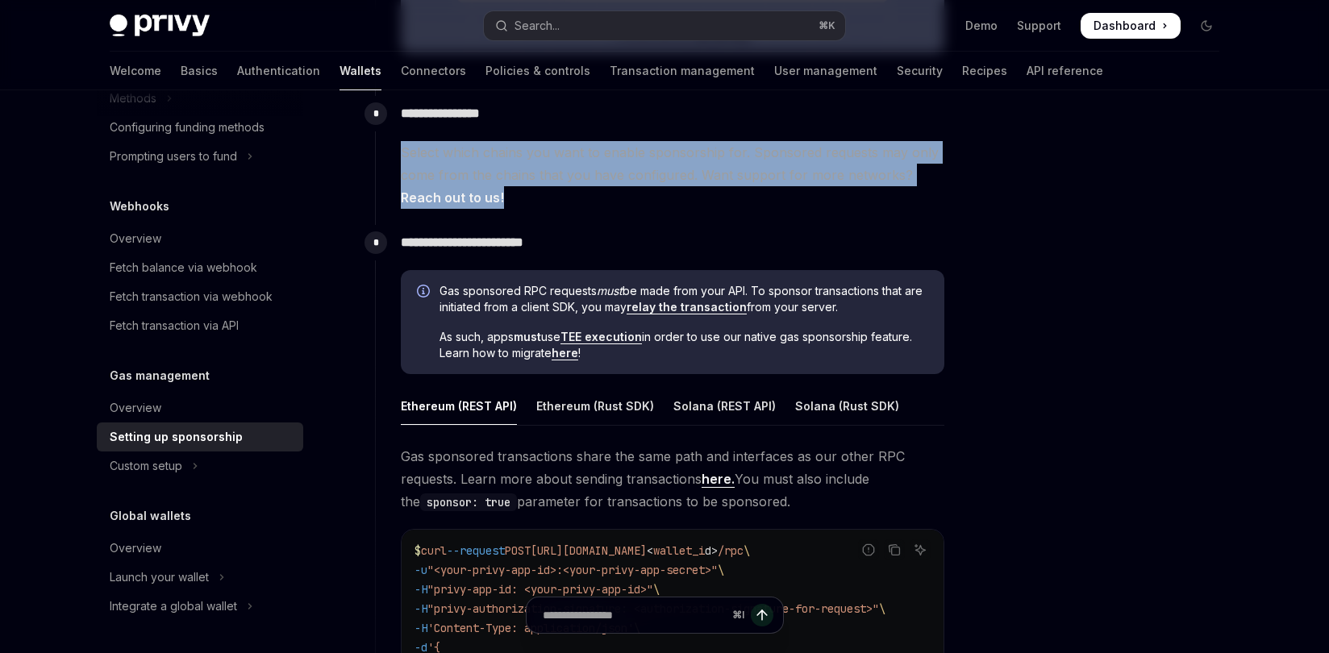
scroll to position [787, 0]
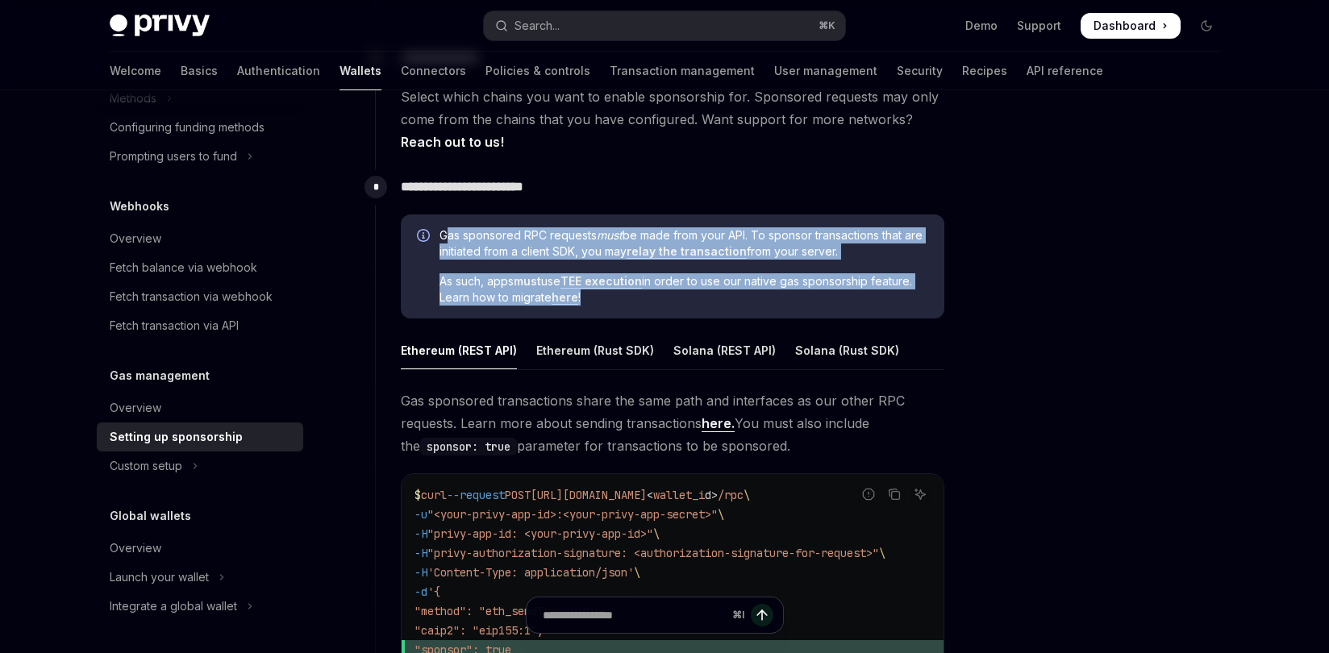
drag, startPoint x: 444, startPoint y: 227, endPoint x: 554, endPoint y: 312, distance: 138.6
click at [554, 312] on div "Gas sponsored RPC requests must be made from your API. To sponsor transactions …" at bounding box center [673, 267] width 544 height 105
click at [608, 302] on span "As such, apps must use TEE execution in order to use our native gas sponsorship…" at bounding box center [684, 289] width 489 height 32
drag, startPoint x: 608, startPoint y: 302, endPoint x: 570, endPoint y: 219, distance: 91.3
click at [570, 219] on div "Gas sponsored RPC requests must be made from your API. To sponsor transactions …" at bounding box center [673, 267] width 544 height 105
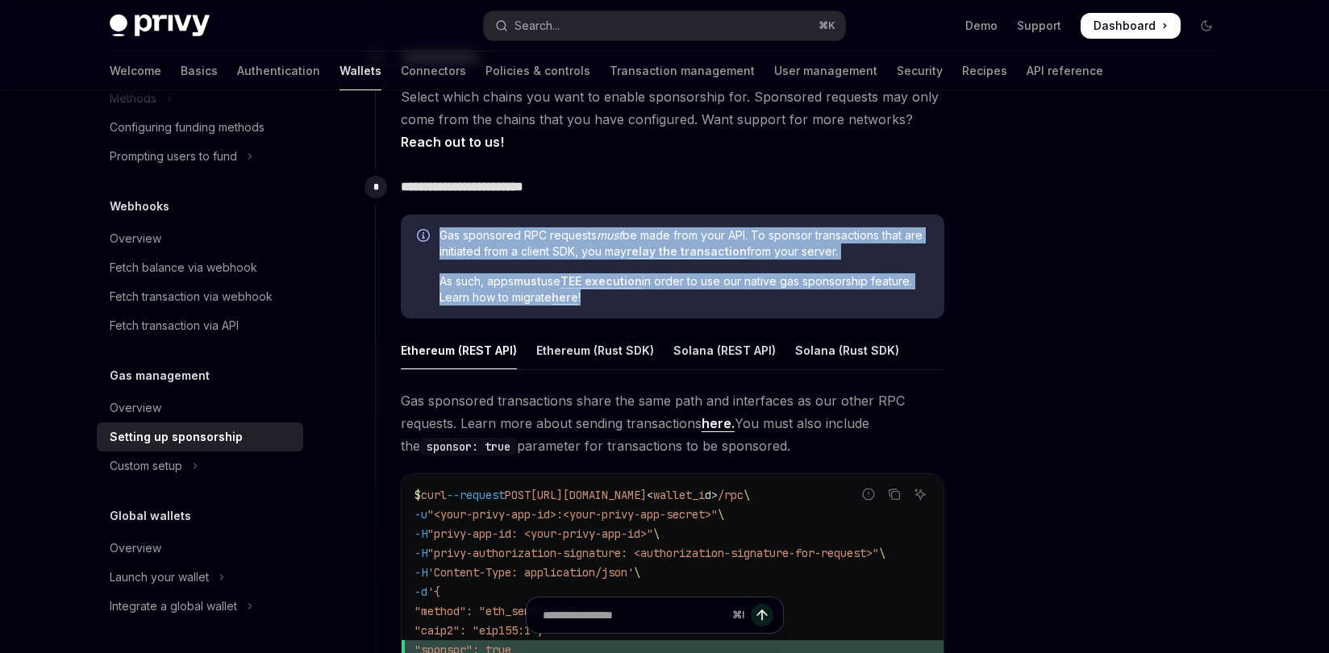
click at [599, 285] on link "TEE execution" at bounding box center [600, 281] width 81 height 15
type textarea "*"
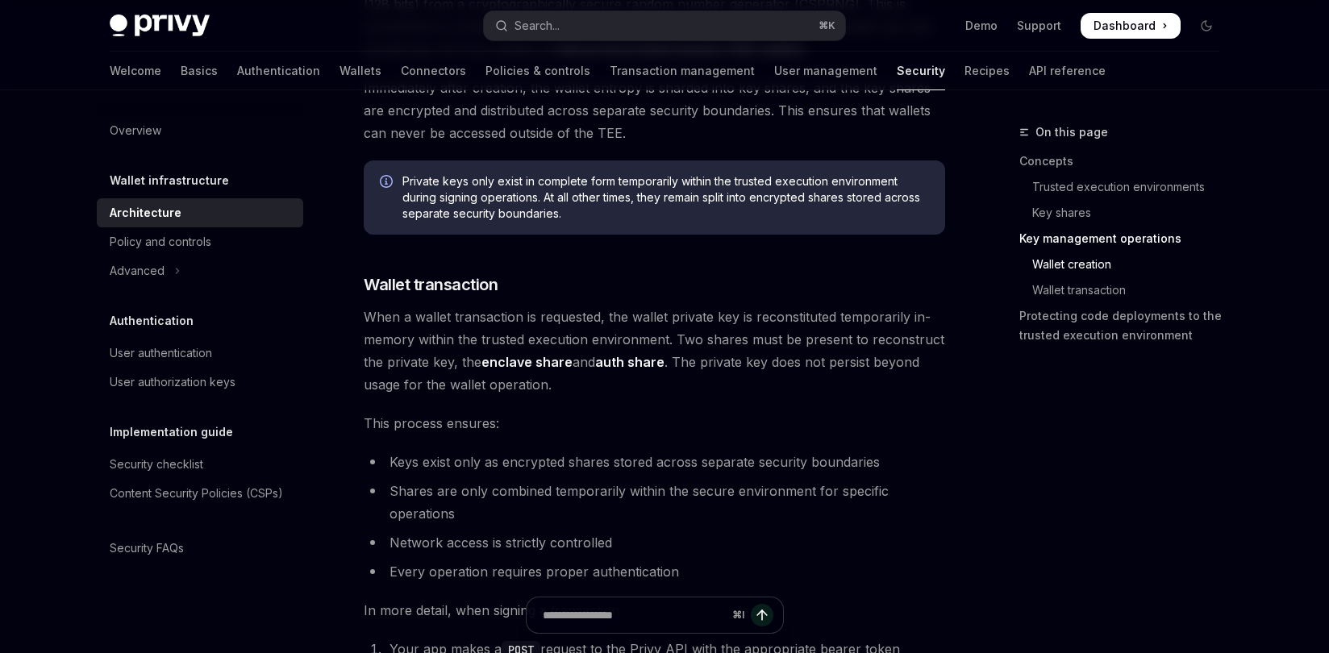
scroll to position [2412, 0]
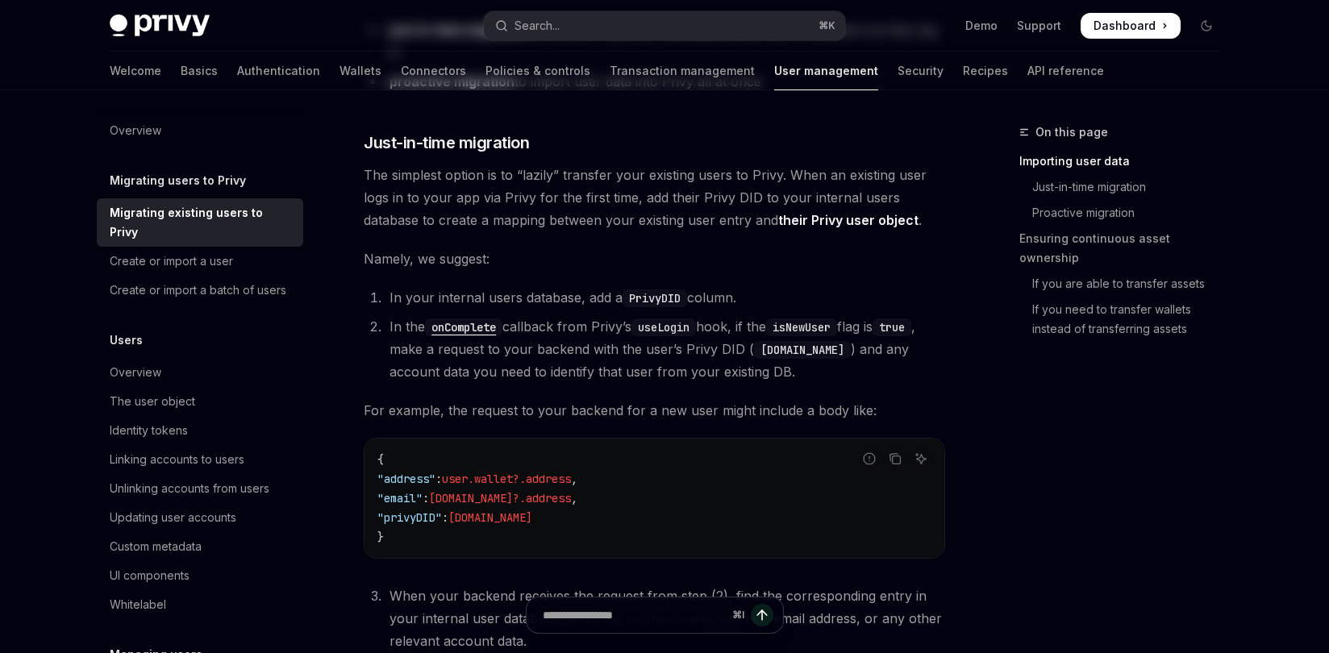
scroll to position [560, 0]
